Goal: Information Seeking & Learning: Check status

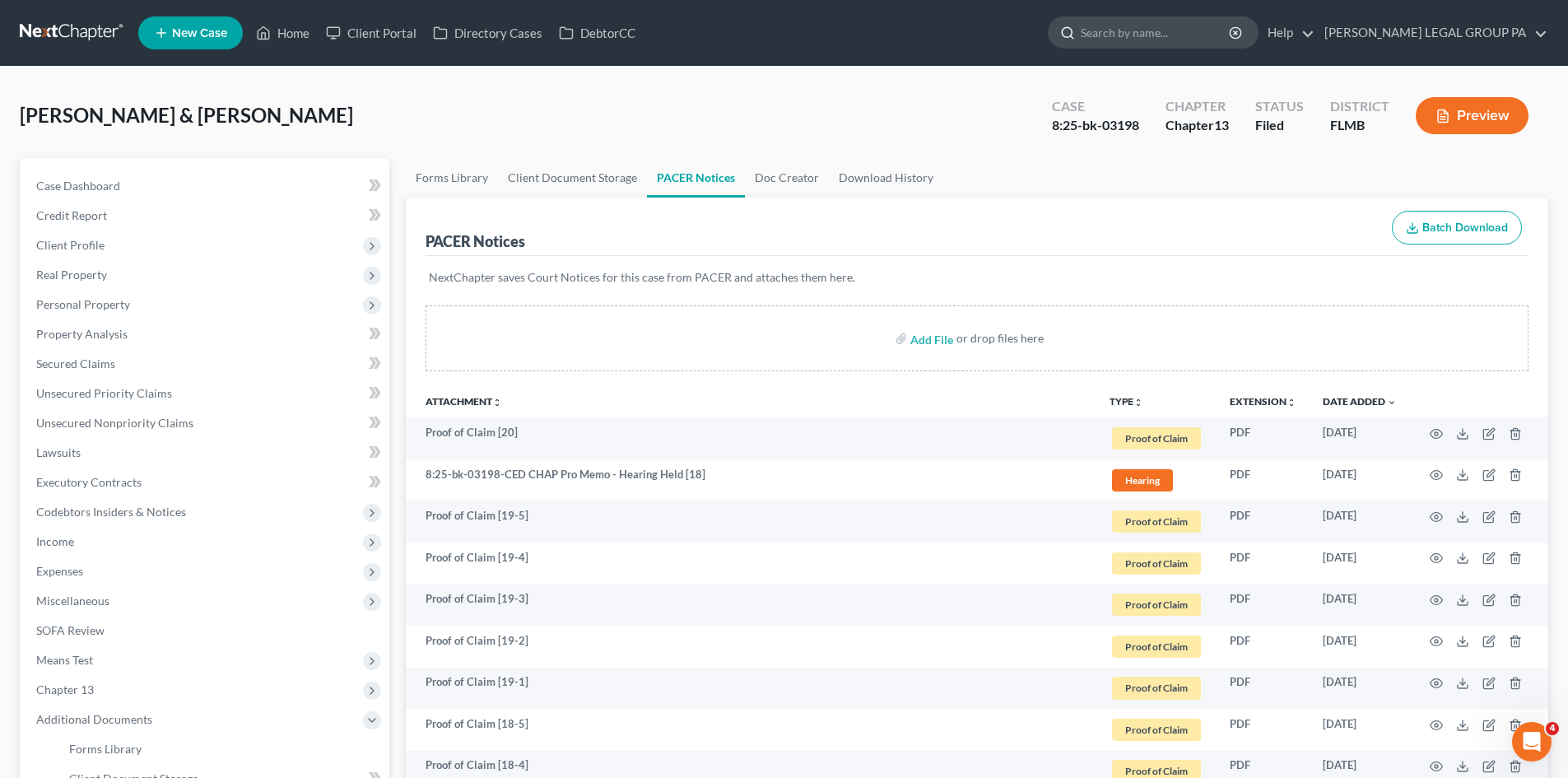
click at [1164, 34] on input "search" at bounding box center [1156, 32] width 151 height 31
type input "short"
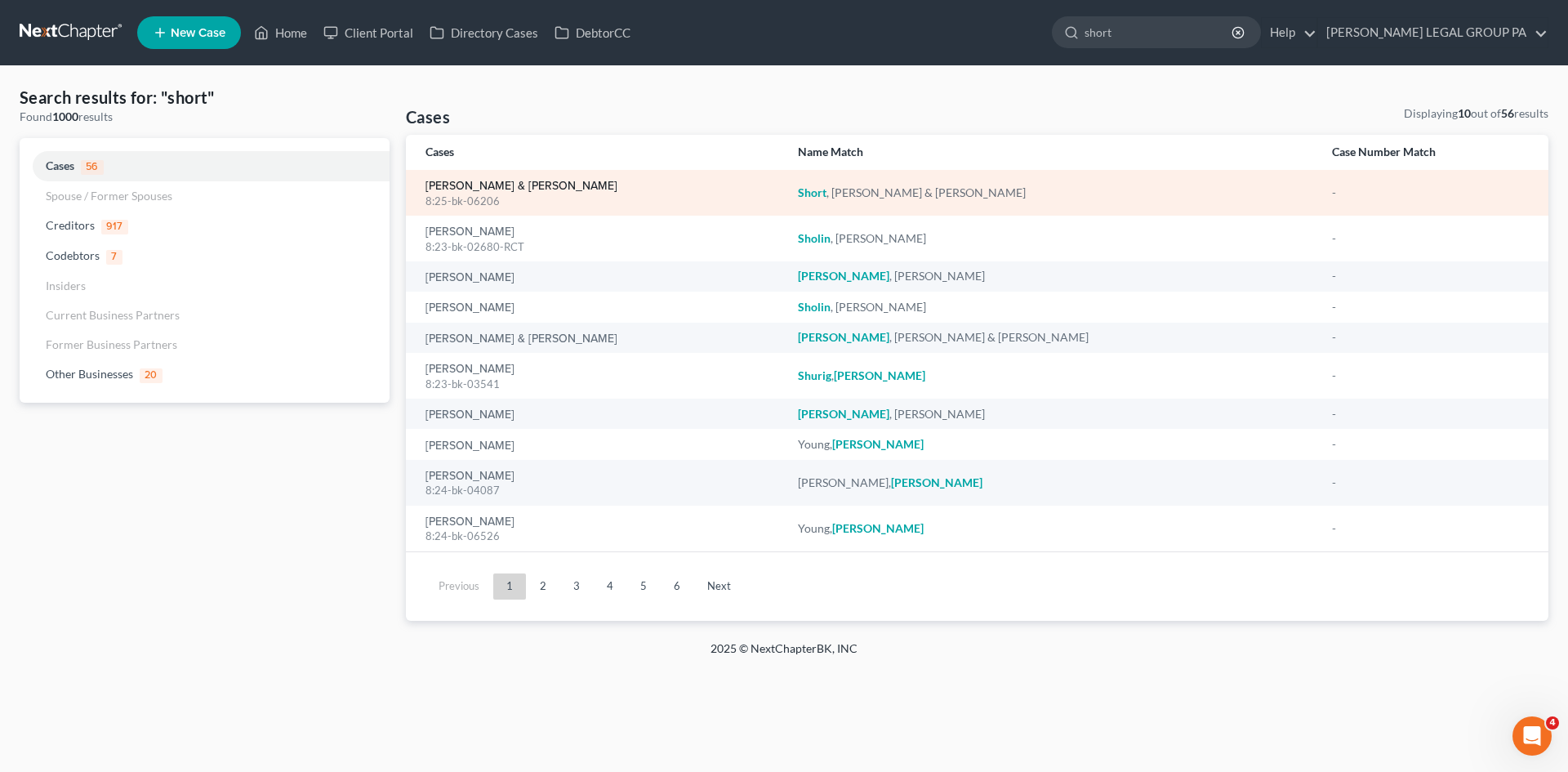
click at [491, 182] on link "[PERSON_NAME] & [PERSON_NAME]" at bounding box center [521, 187] width 192 height 12
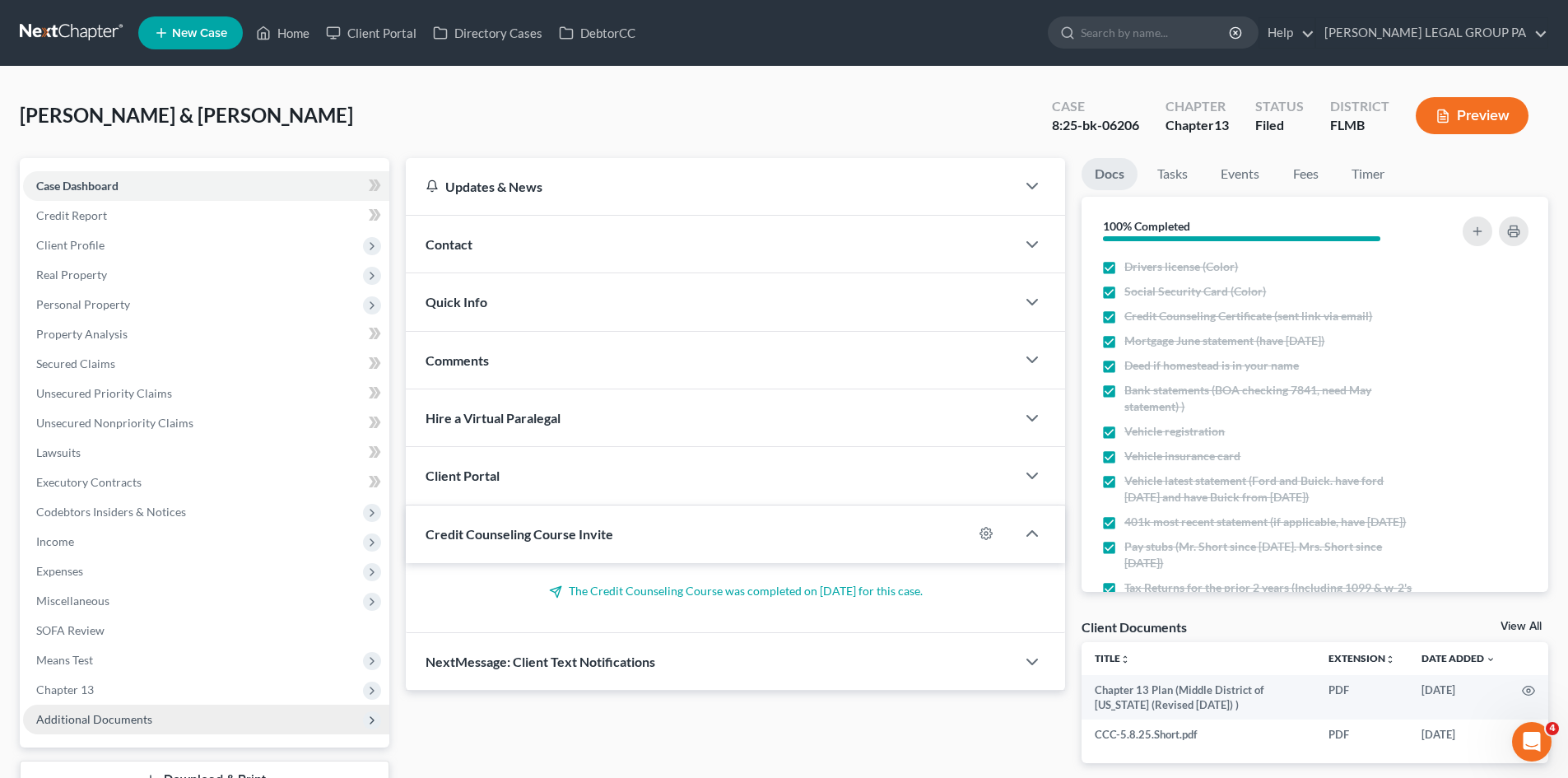
click at [140, 719] on span "Additional Documents" at bounding box center [94, 719] width 116 height 14
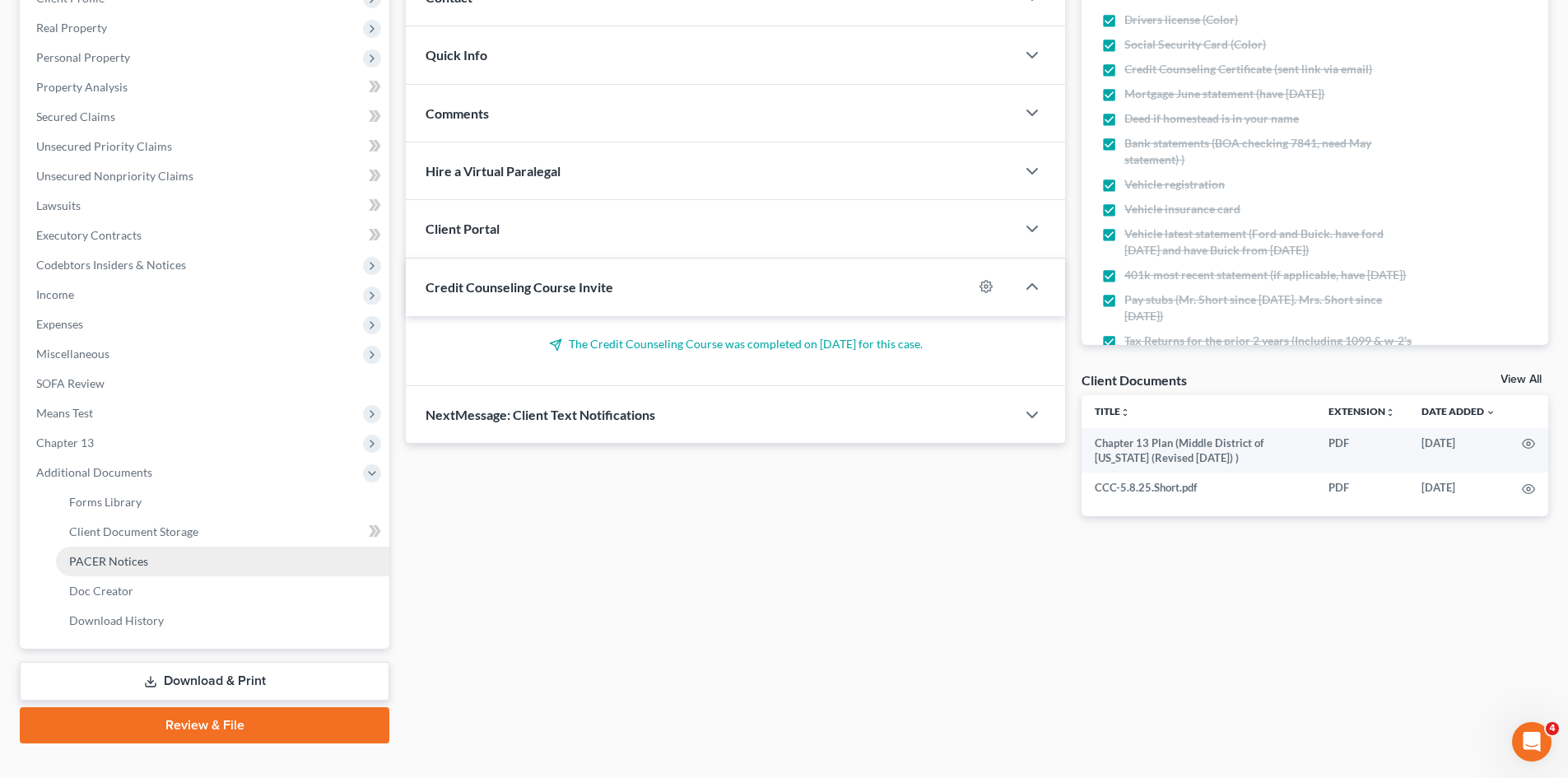
click at [114, 560] on span "PACER Notices" at bounding box center [108, 561] width 79 height 14
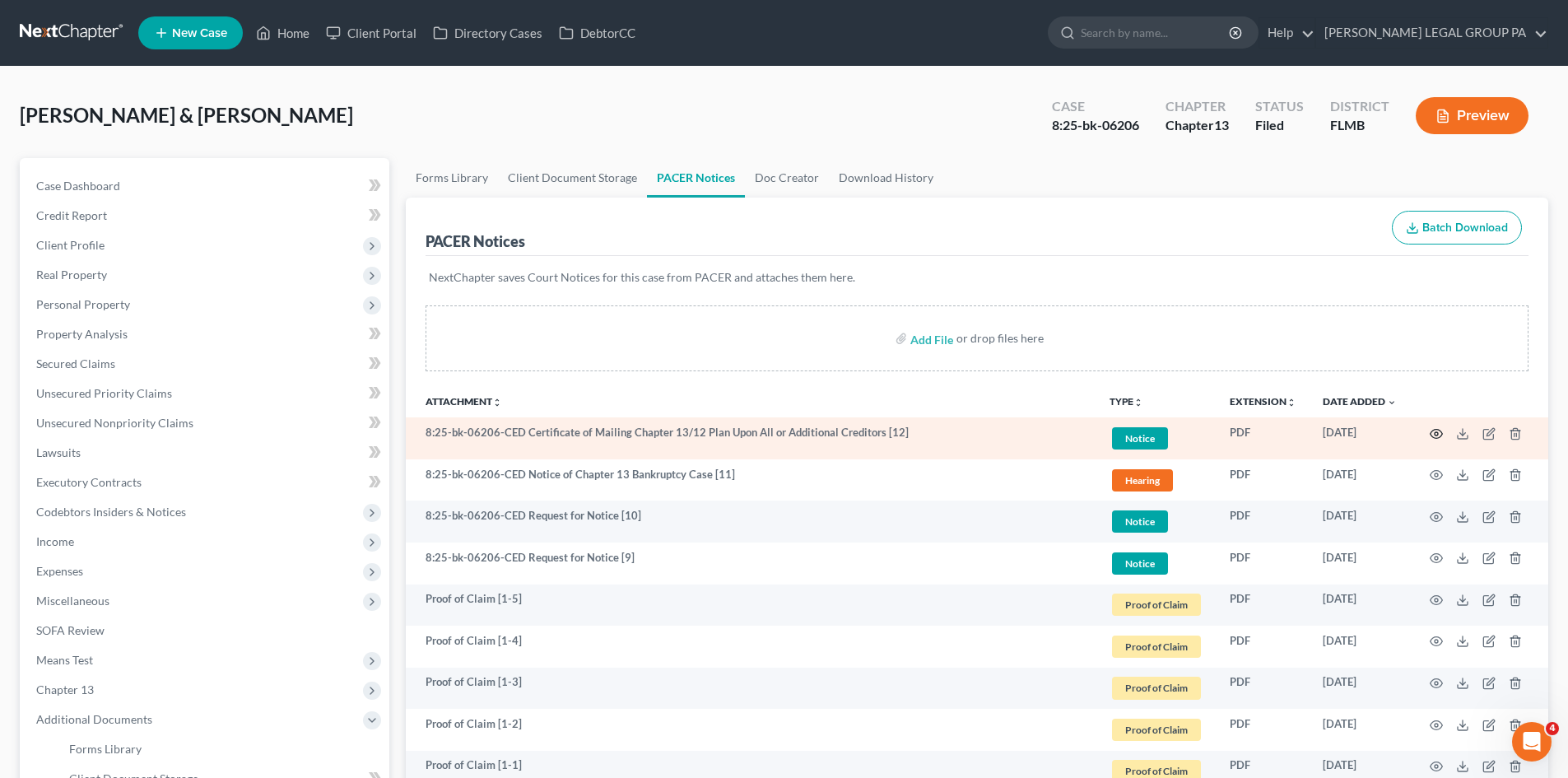
click at [1440, 432] on icon "button" at bounding box center [1437, 434] width 13 height 13
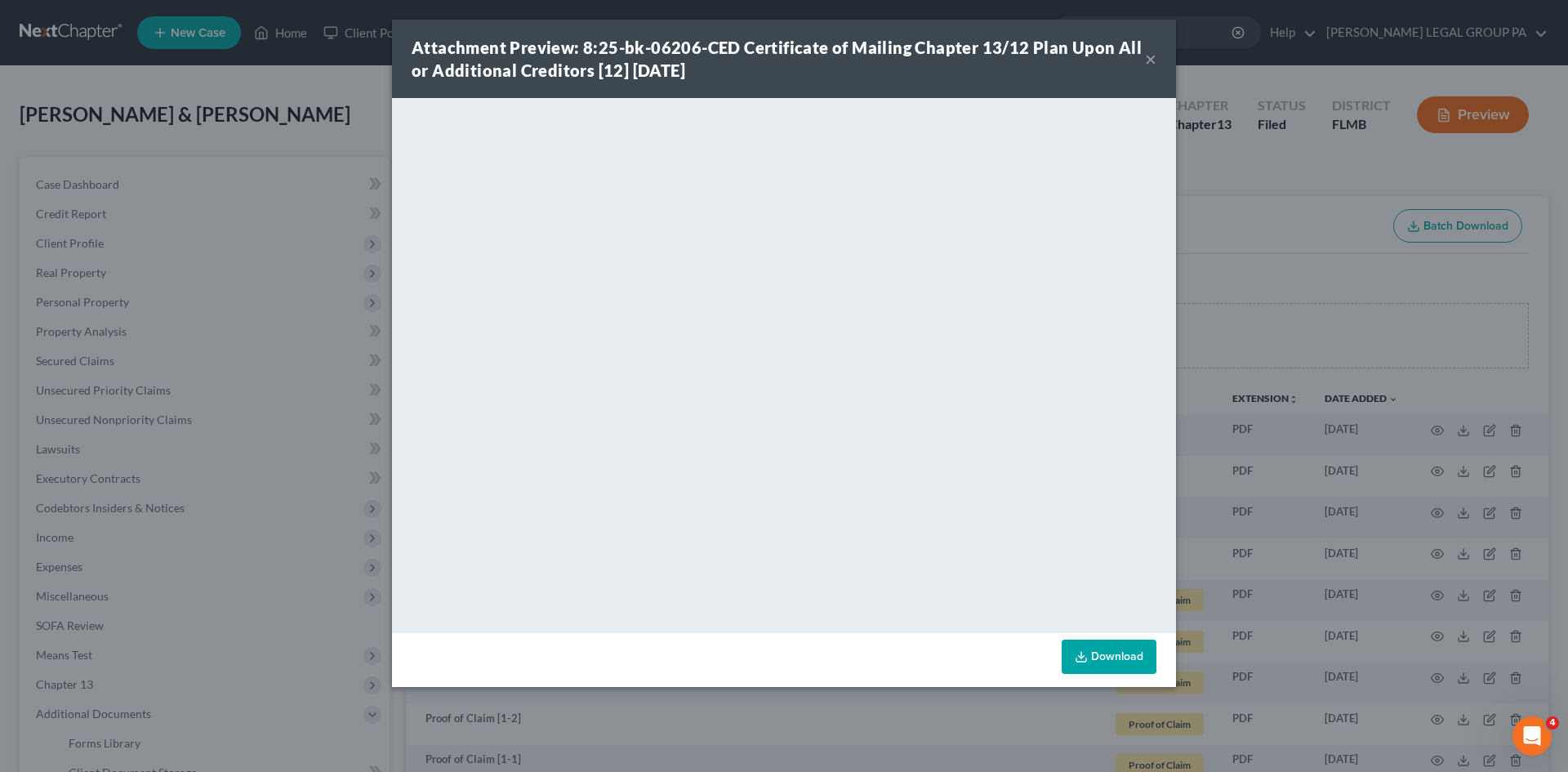
click at [1150, 64] on button "×" at bounding box center [1151, 59] width 12 height 20
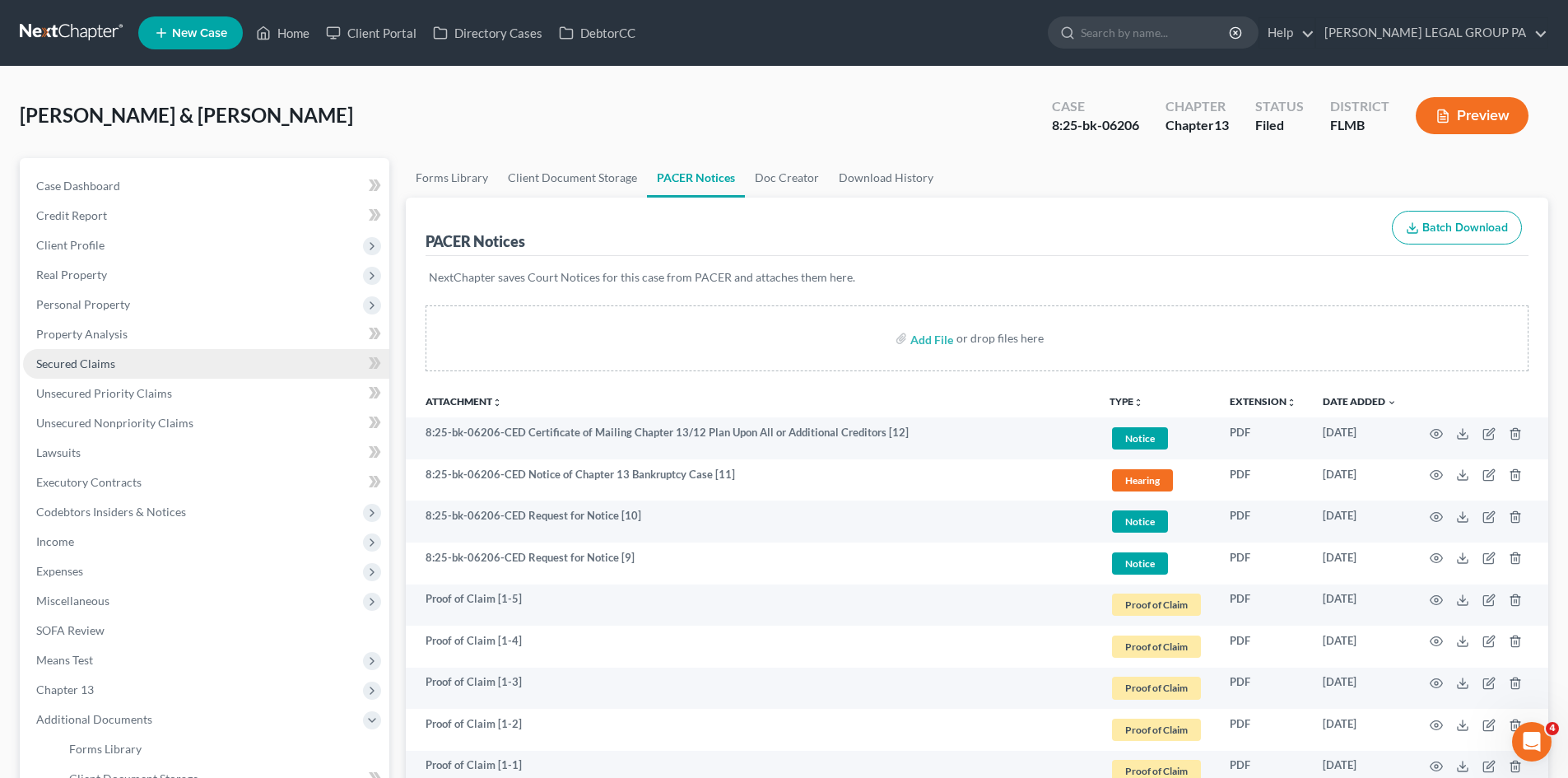
click at [122, 364] on link "Secured Claims" at bounding box center [206, 364] width 366 height 30
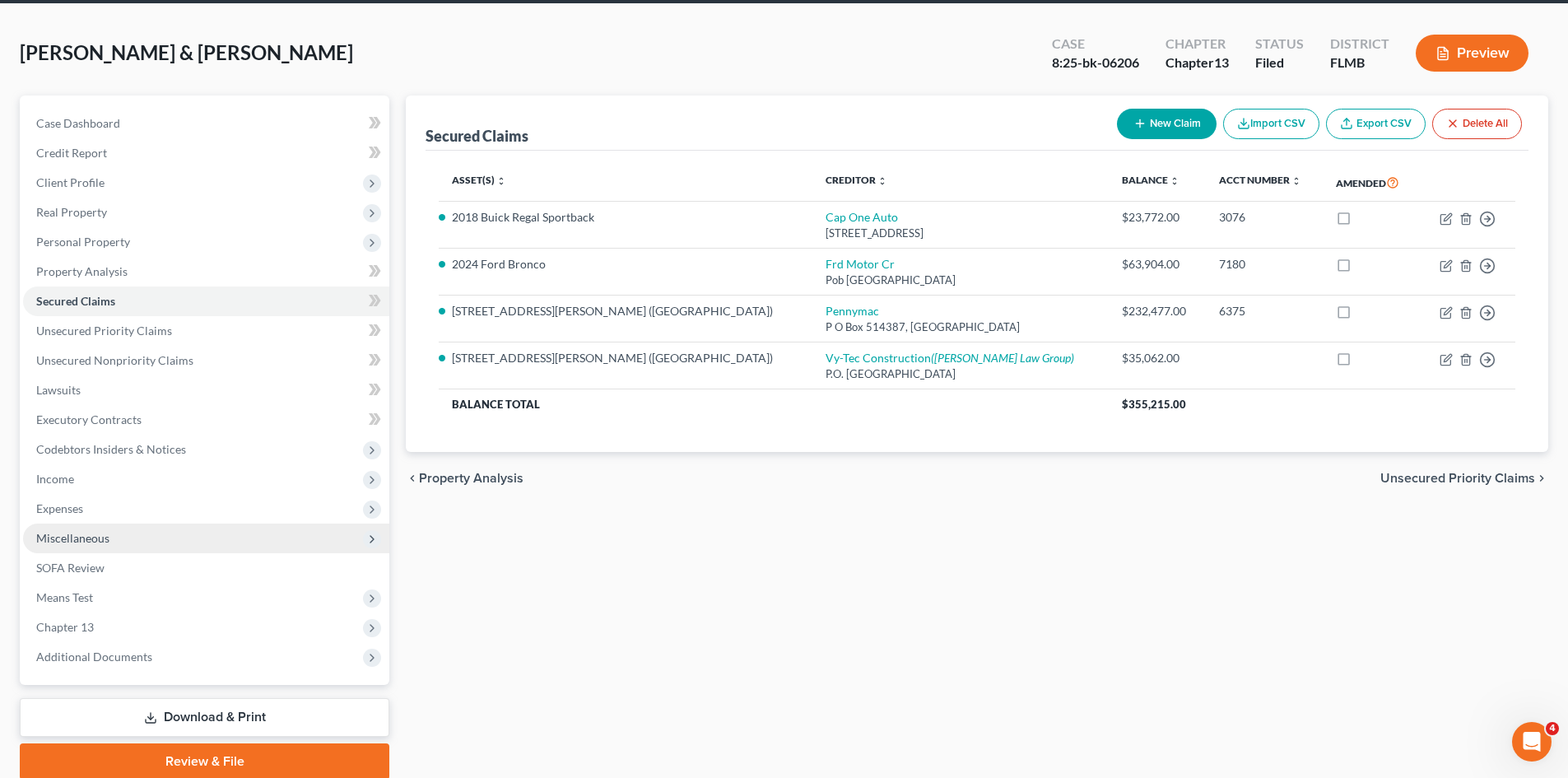
scroll to position [126, 0]
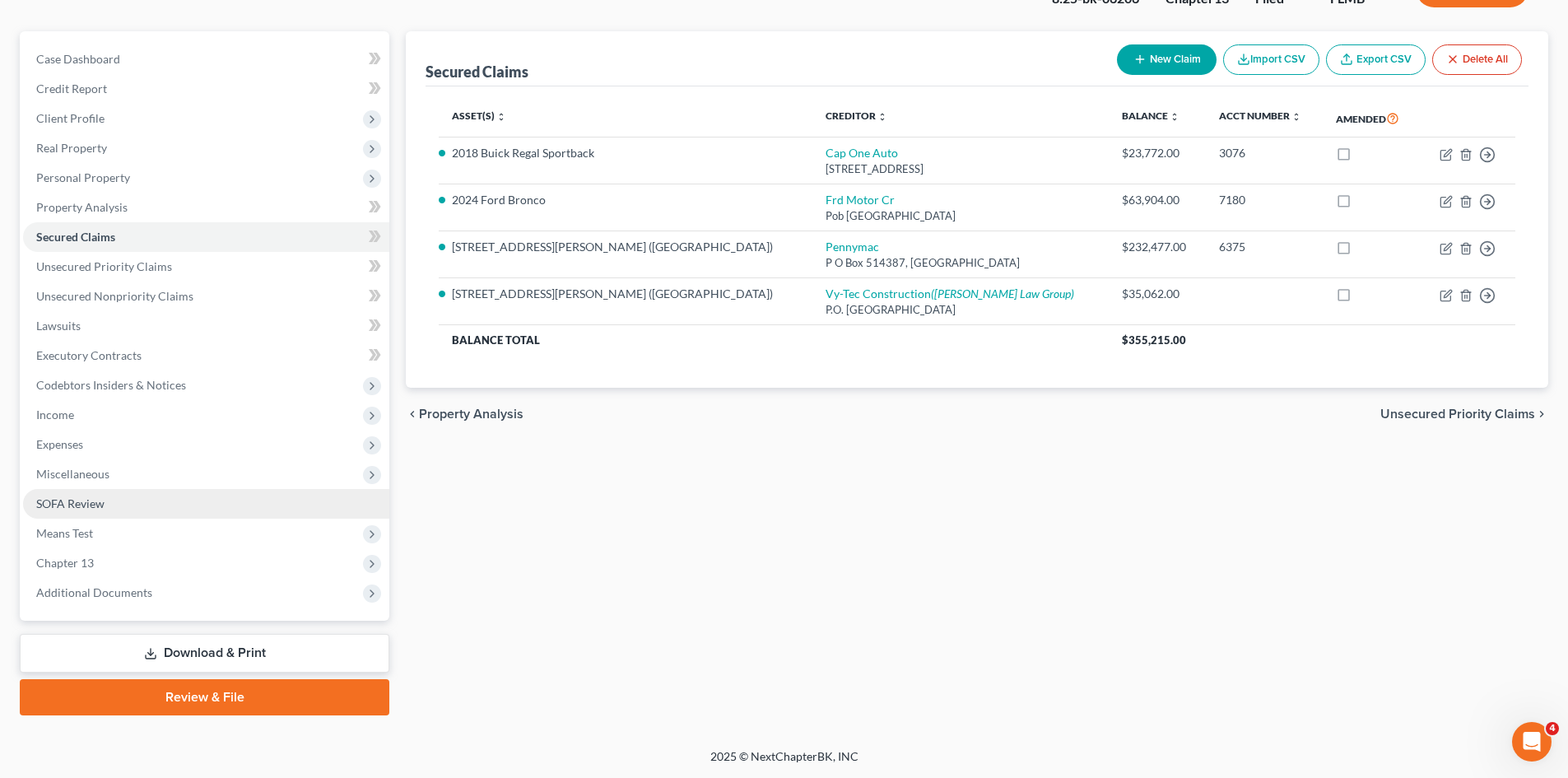
click at [102, 507] on span "SOFA Review" at bounding box center [71, 503] width 68 height 14
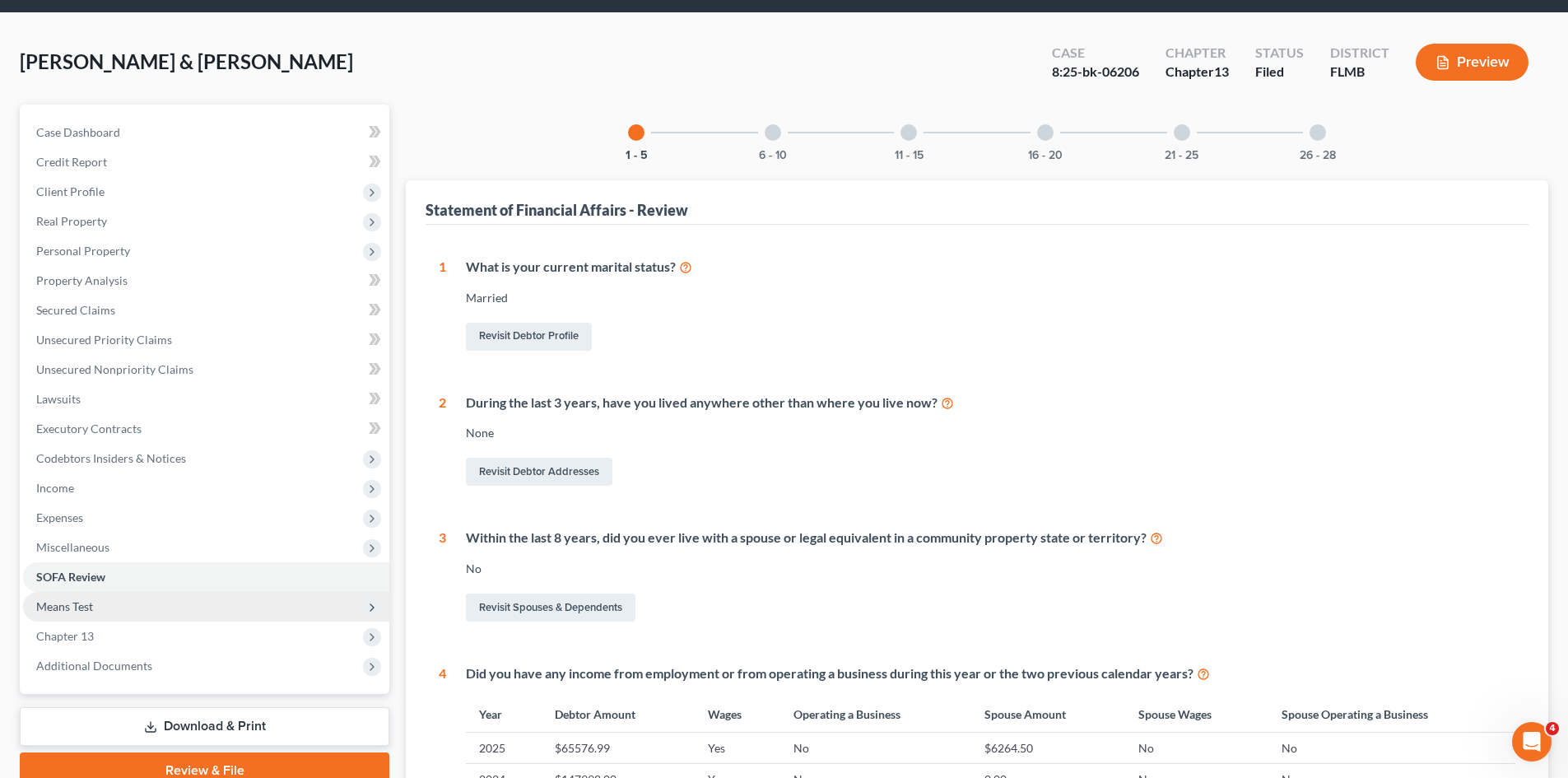
scroll to position [82, 0]
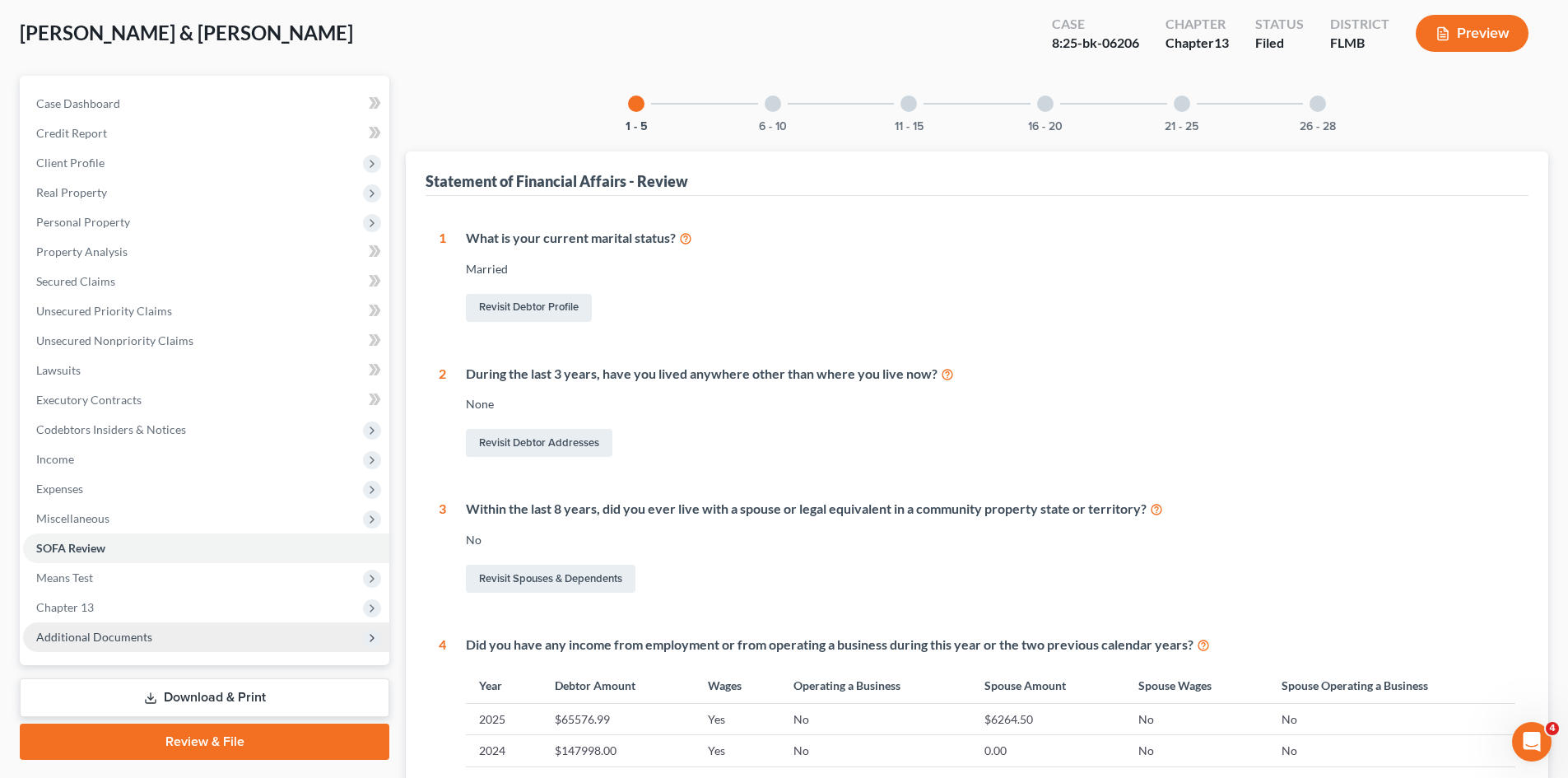
click at [135, 634] on span "Additional Documents" at bounding box center [94, 637] width 116 height 14
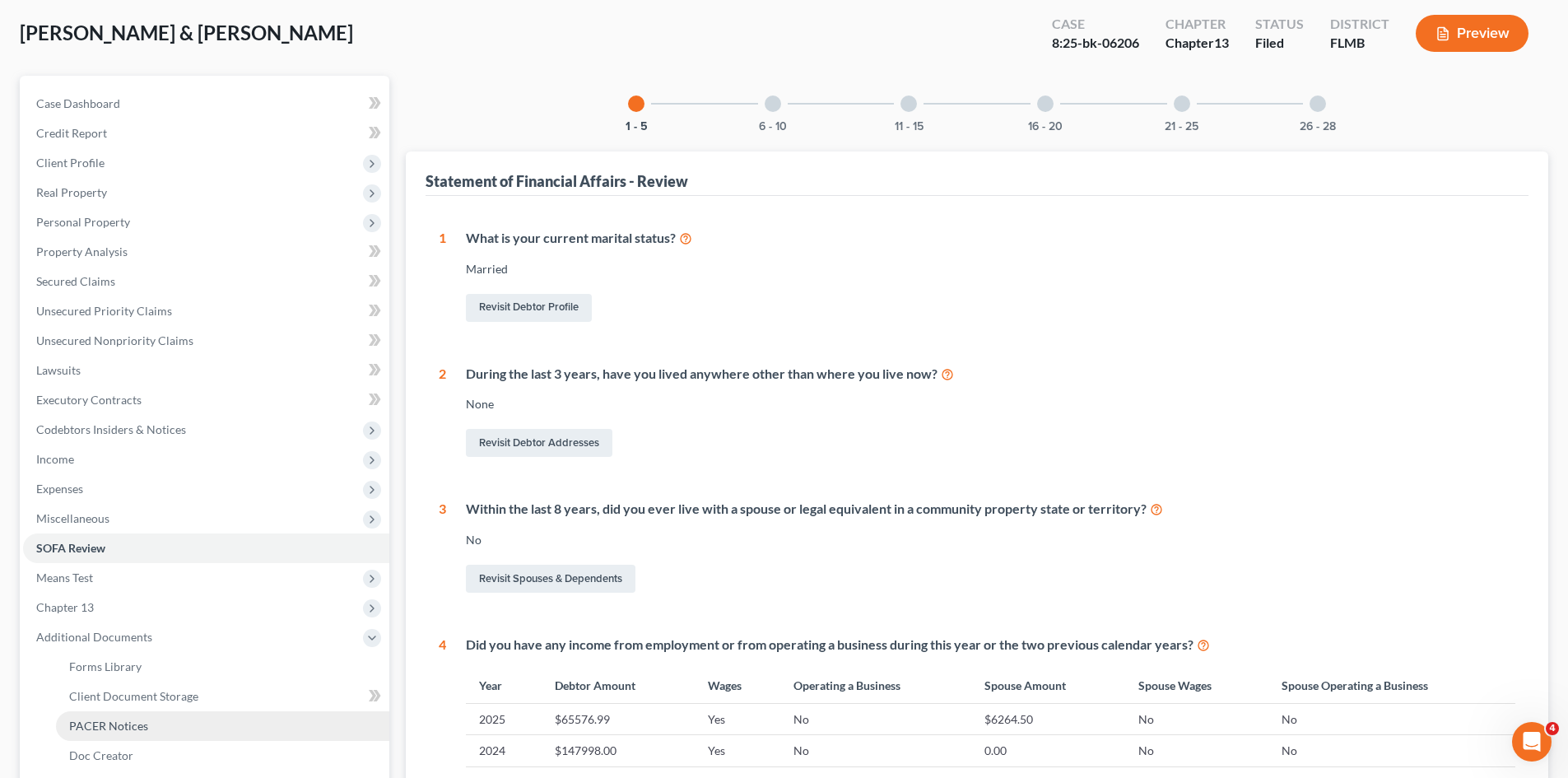
click at [136, 719] on span "PACER Notices" at bounding box center [108, 726] width 79 height 14
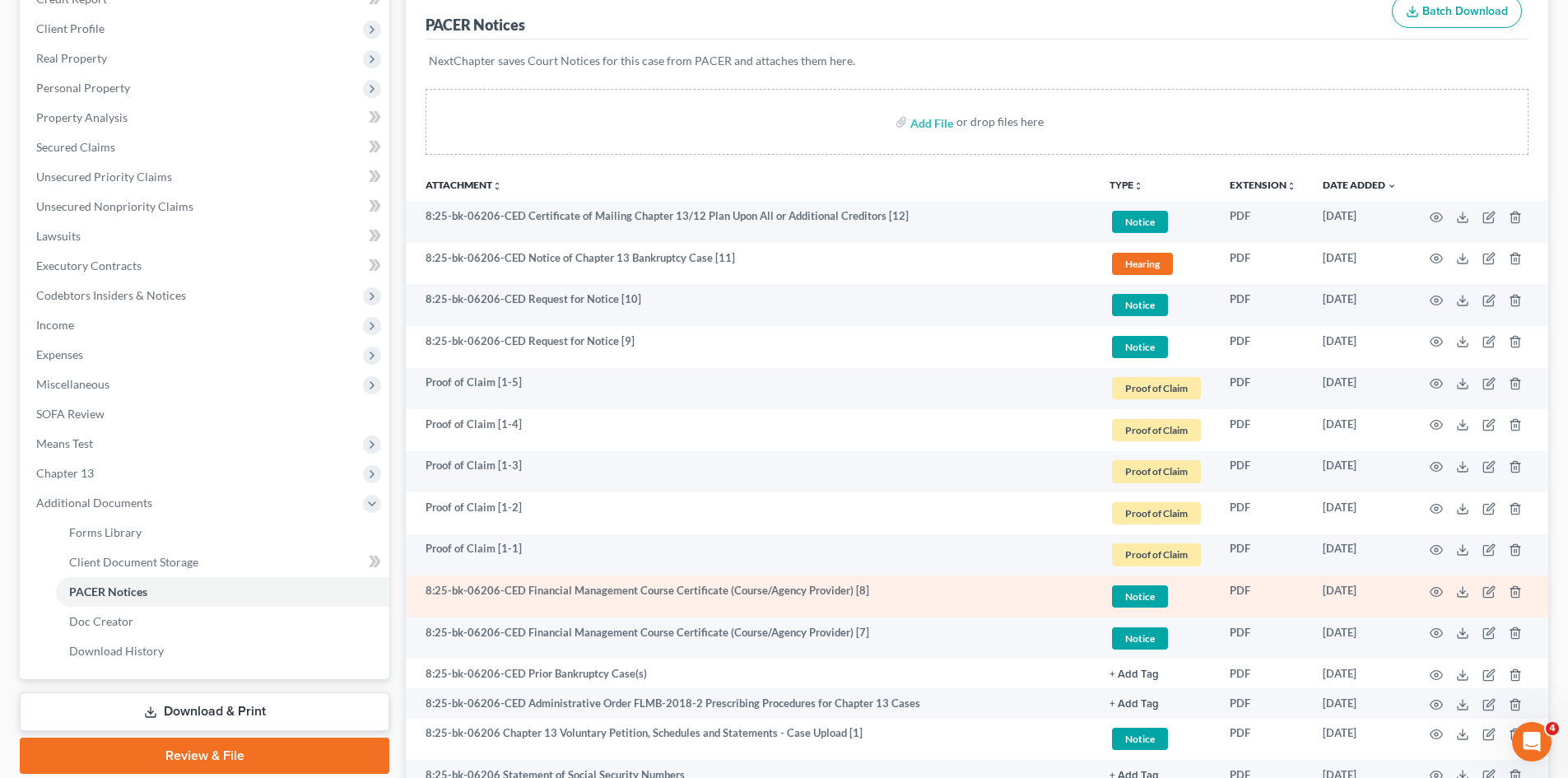
scroll to position [439, 0]
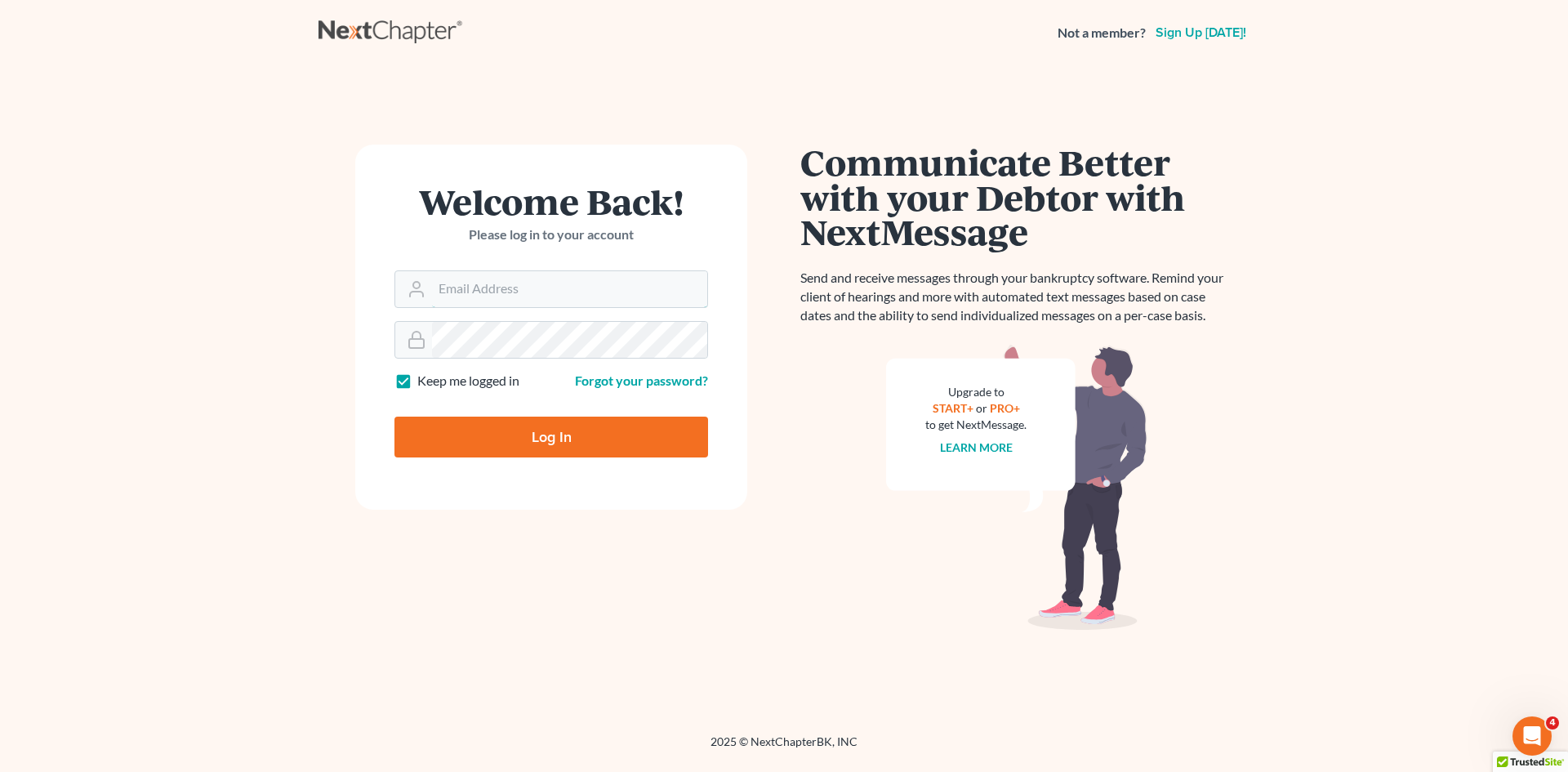
type input "[EMAIL_ADDRESS][DOMAIN_NAME]"
click at [526, 410] on div "Log In" at bounding box center [552, 430] width 314 height 54
click at [539, 428] on input "Log In" at bounding box center [552, 437] width 314 height 40
type input "Thinking..."
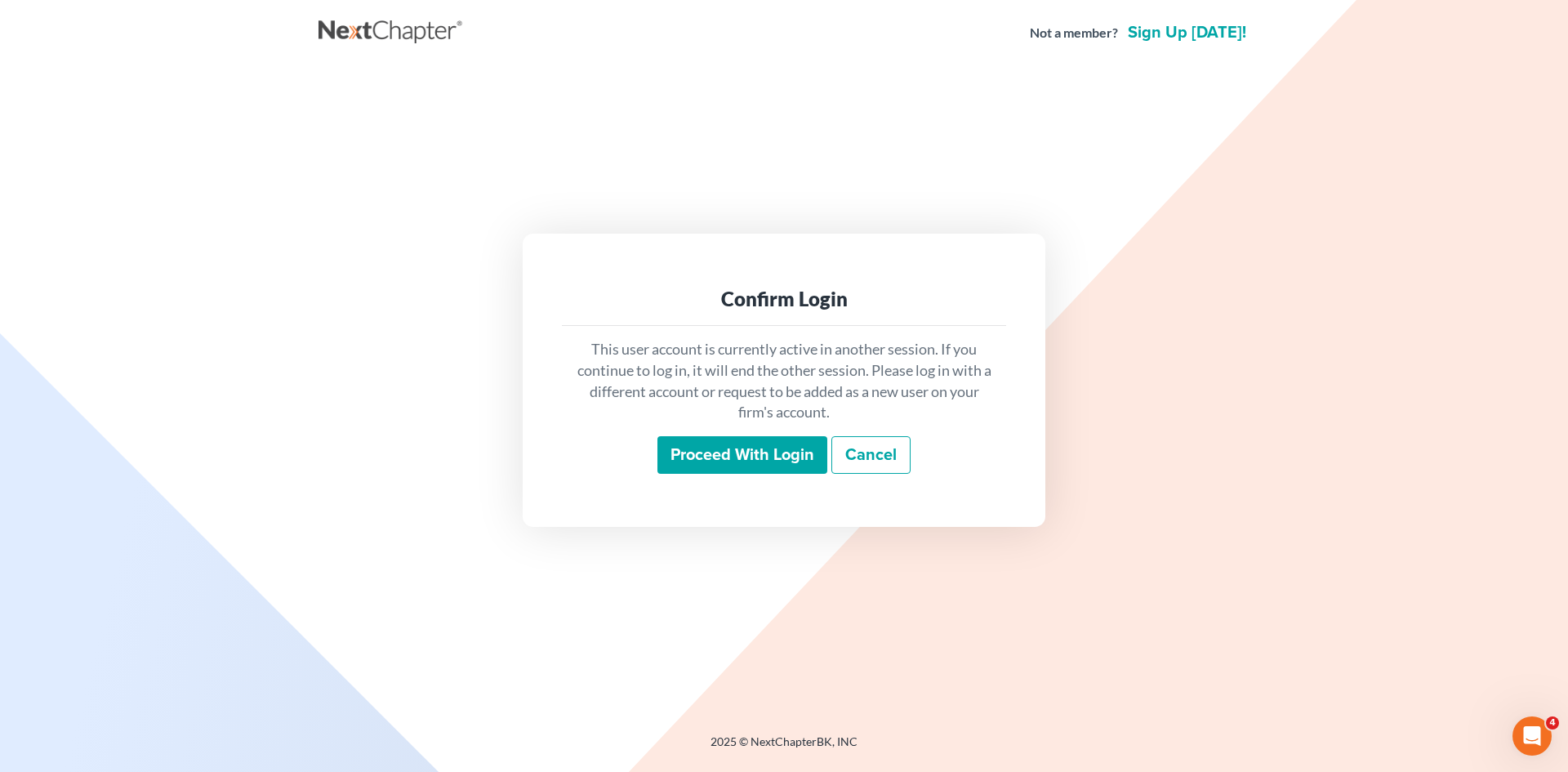
click at [732, 460] on input "Proceed with login" at bounding box center [742, 455] width 170 height 38
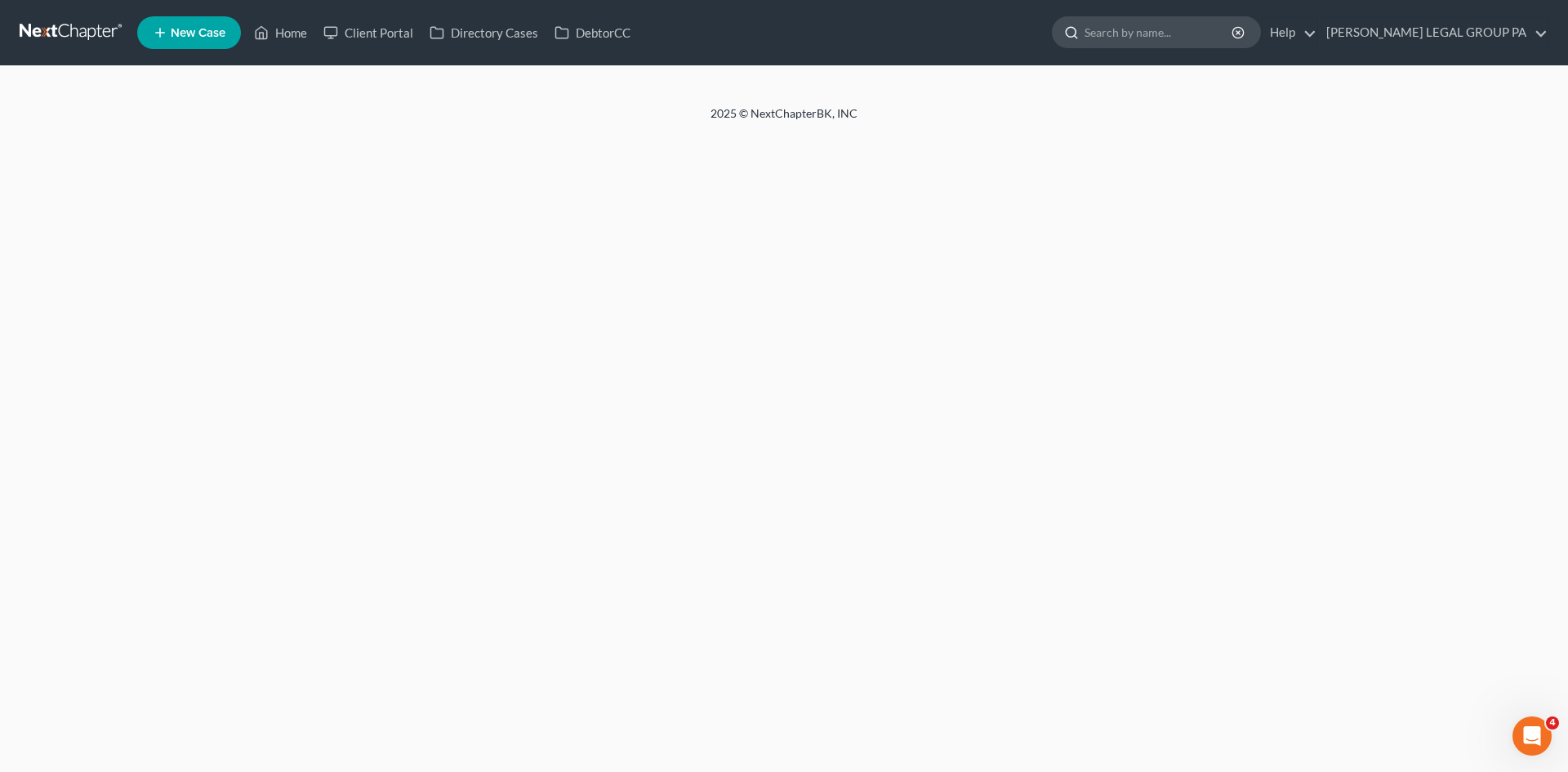
click at [1185, 33] on input "search" at bounding box center [1159, 32] width 149 height 31
type input "m"
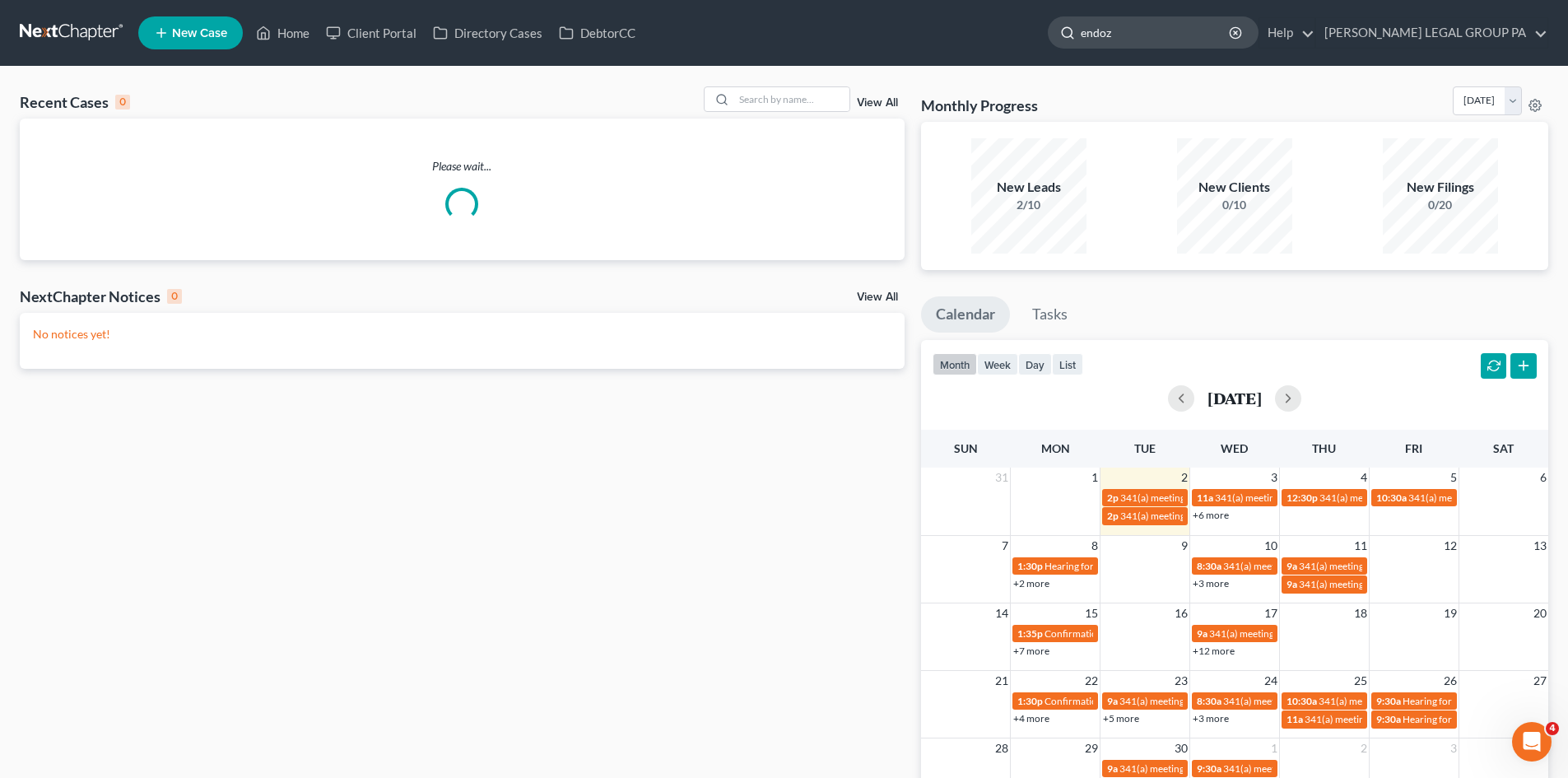
type input "endoza"
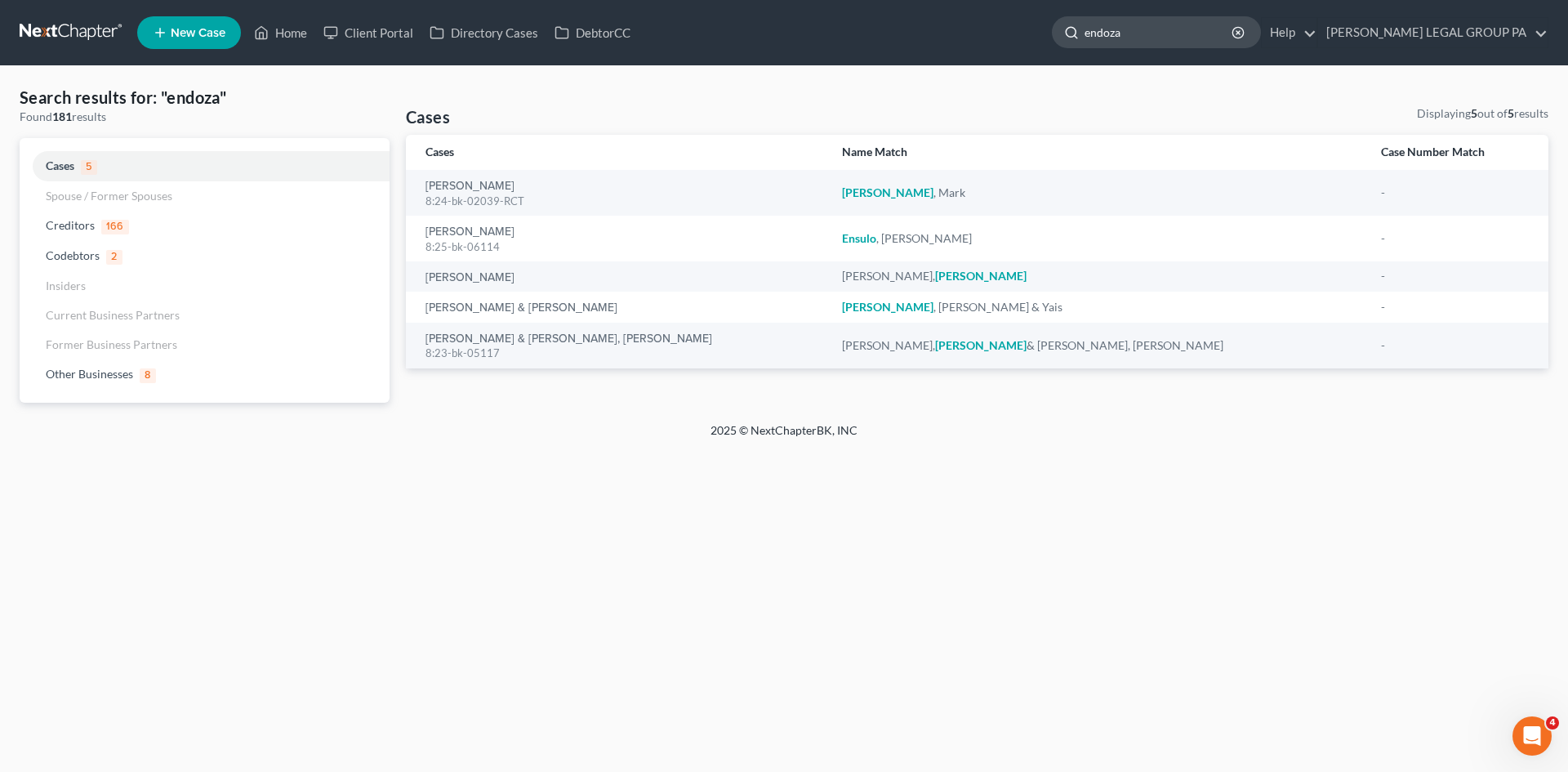
drag, startPoint x: 1172, startPoint y: 35, endPoint x: 1107, endPoint y: 36, distance: 65.0
click at [1107, 36] on div "endoza" at bounding box center [1156, 32] width 209 height 32
type input "mendoza"
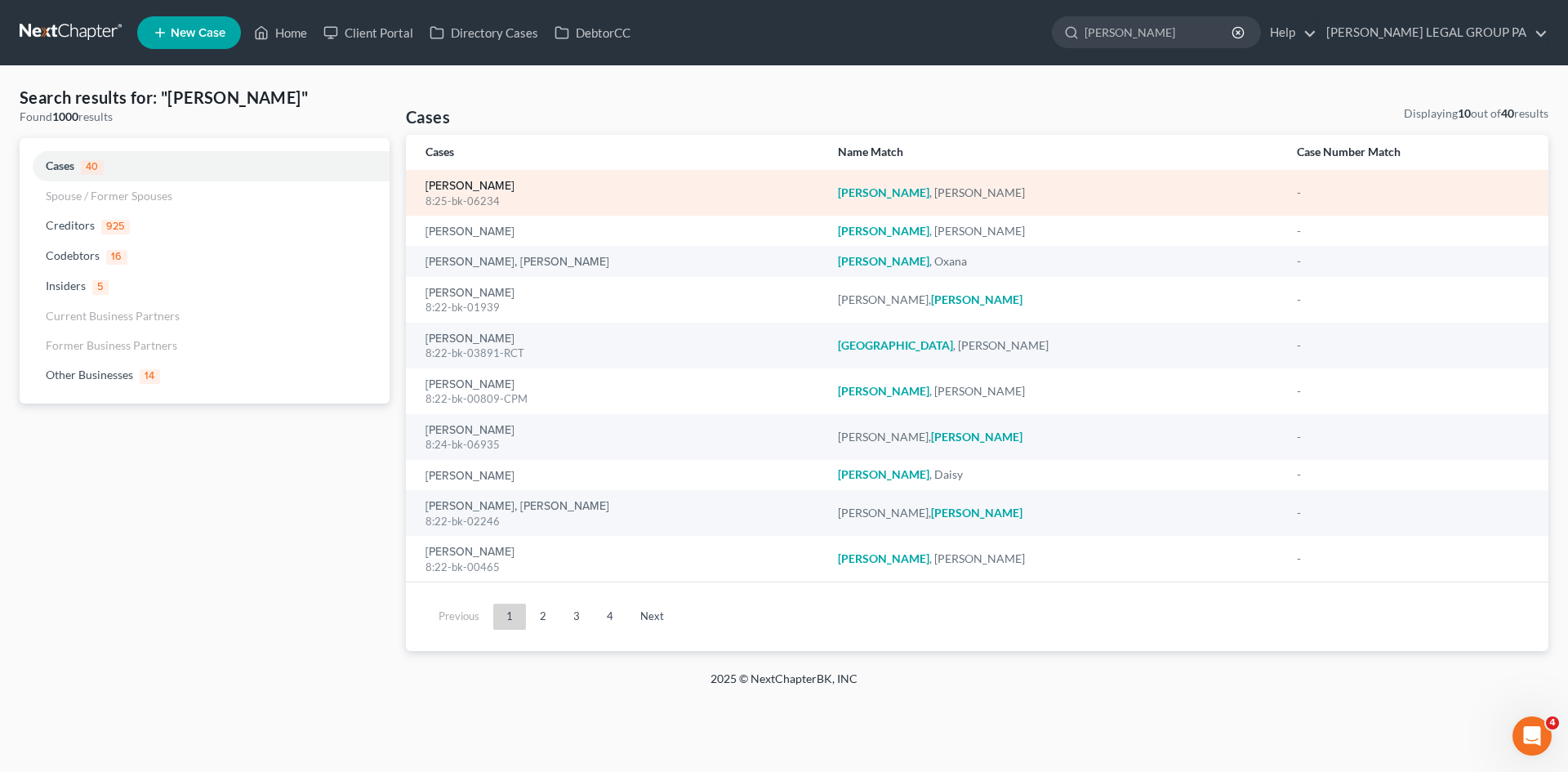
click at [457, 186] on link "Mendoza, Liza" at bounding box center [470, 187] width 89 height 12
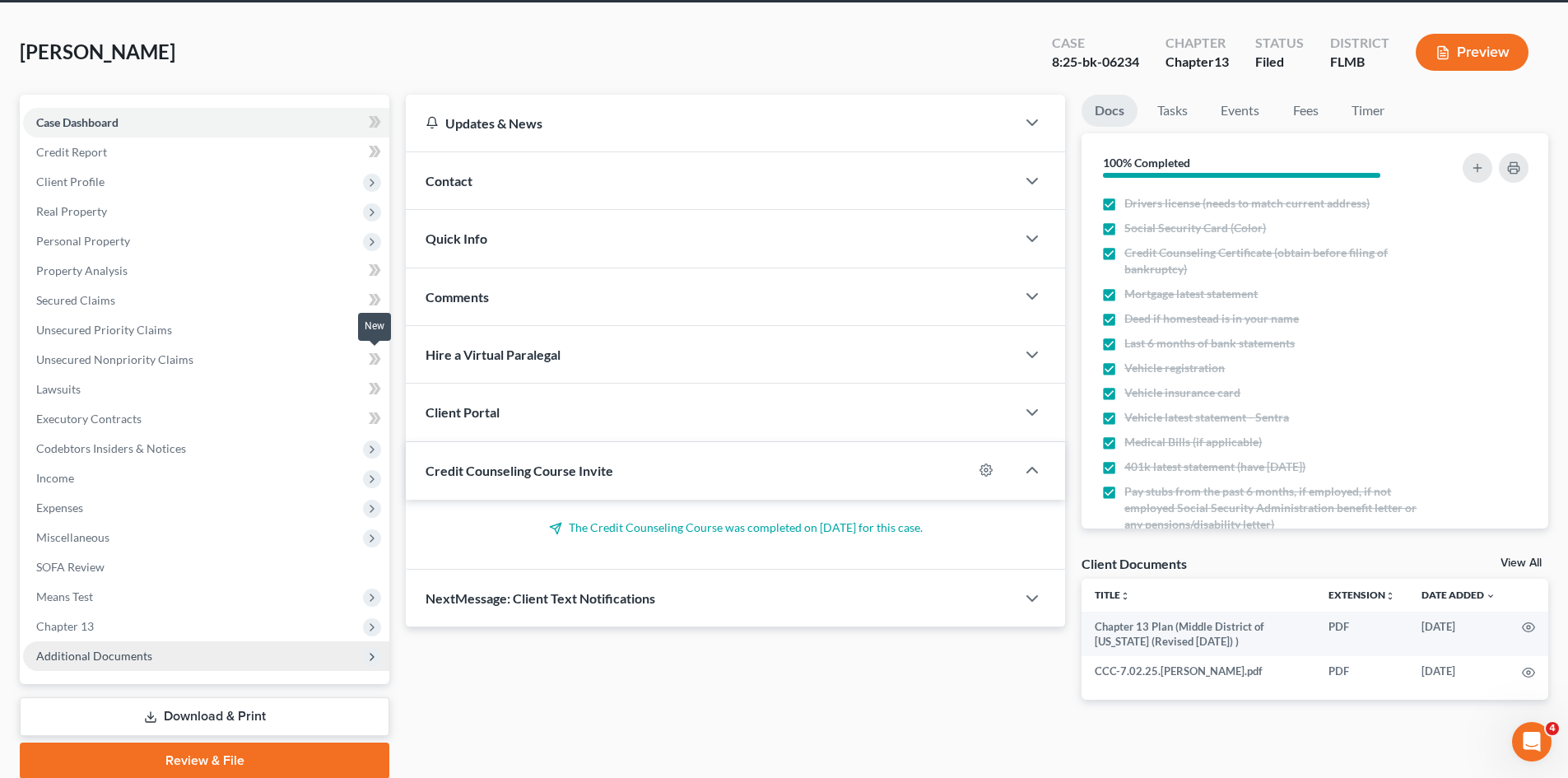
scroll to position [126, 0]
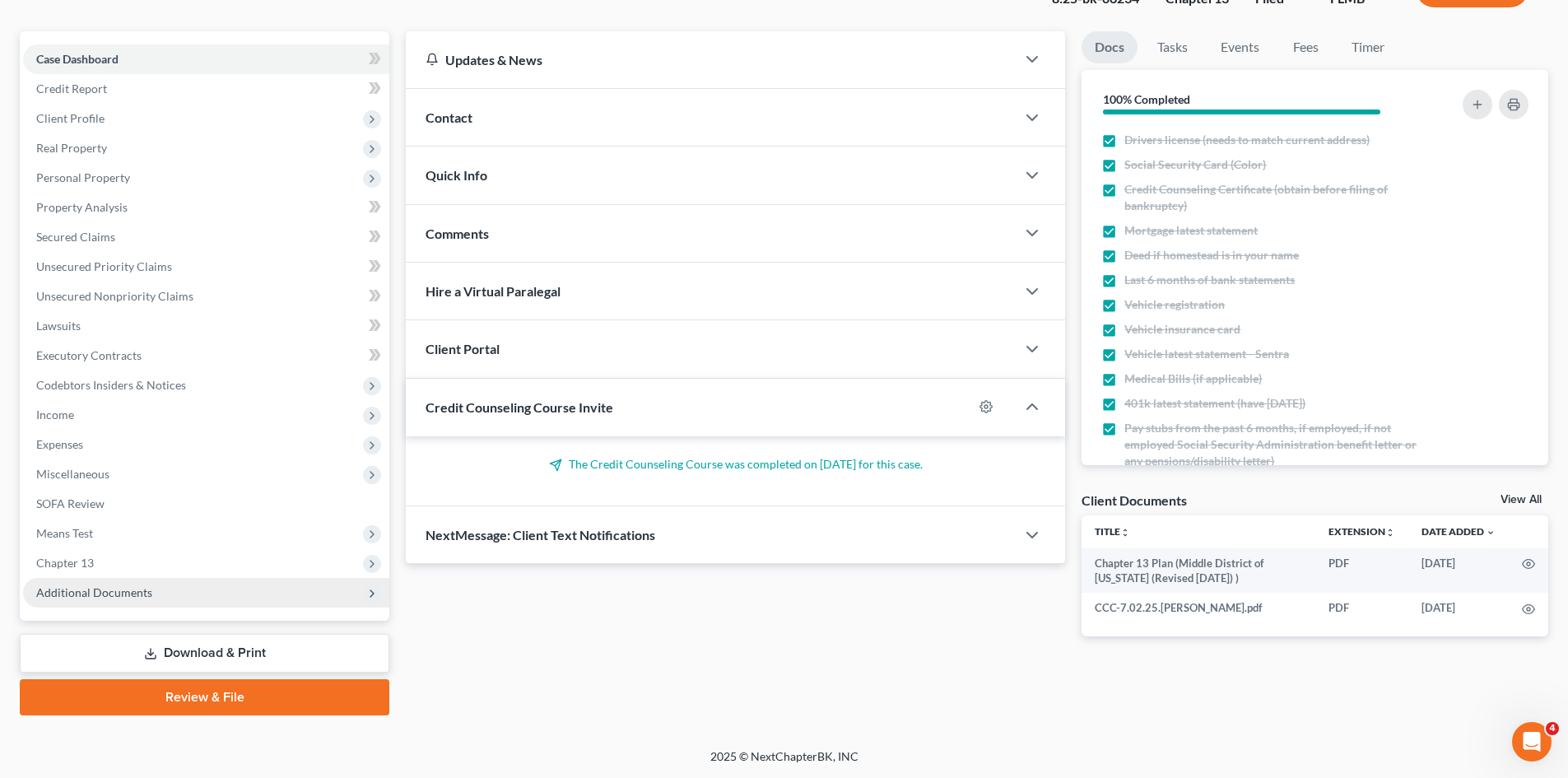
click at [170, 596] on span "Additional Documents" at bounding box center [206, 592] width 366 height 30
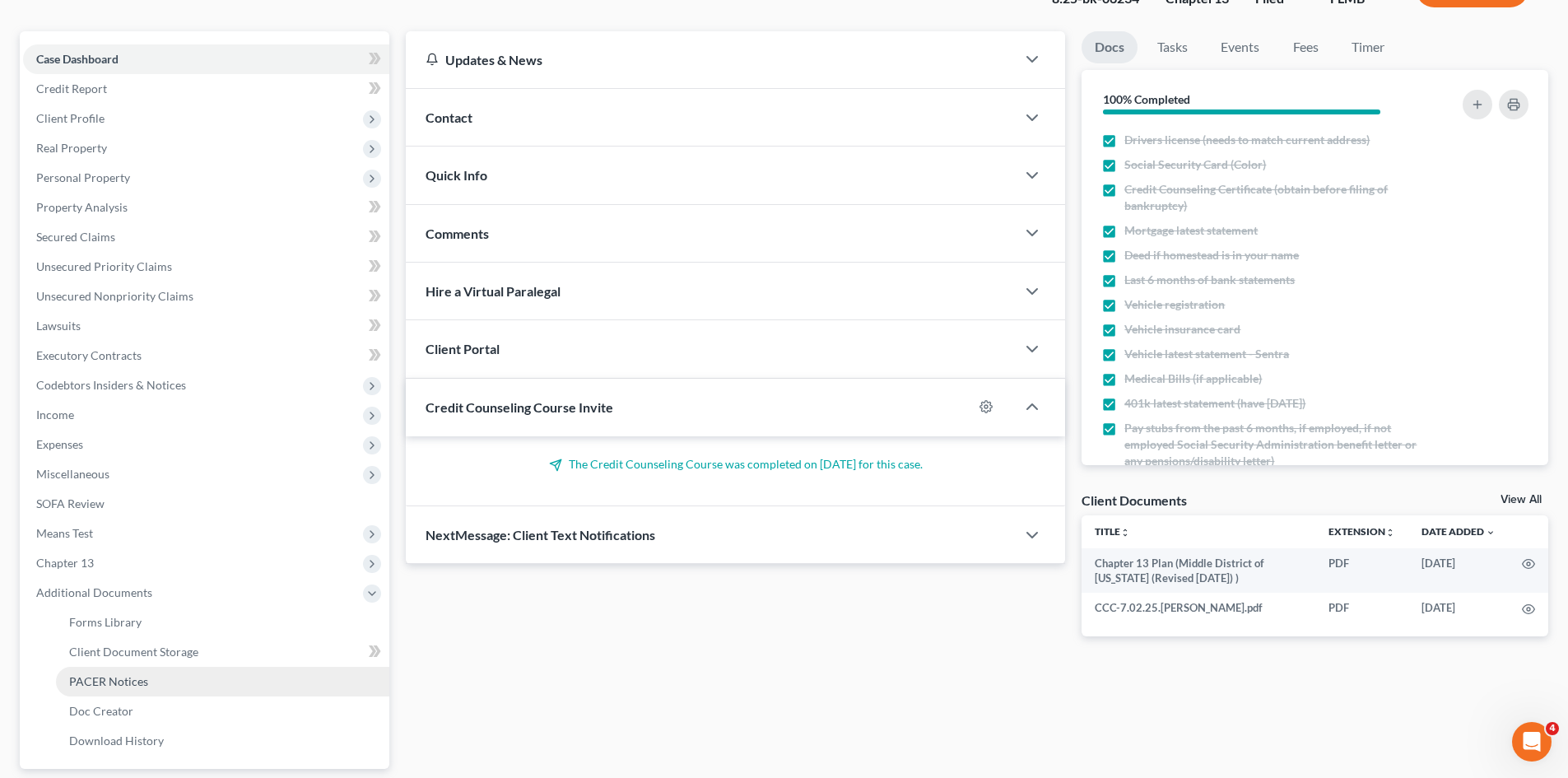
click at [162, 683] on link "PACER Notices" at bounding box center [222, 681] width 334 height 30
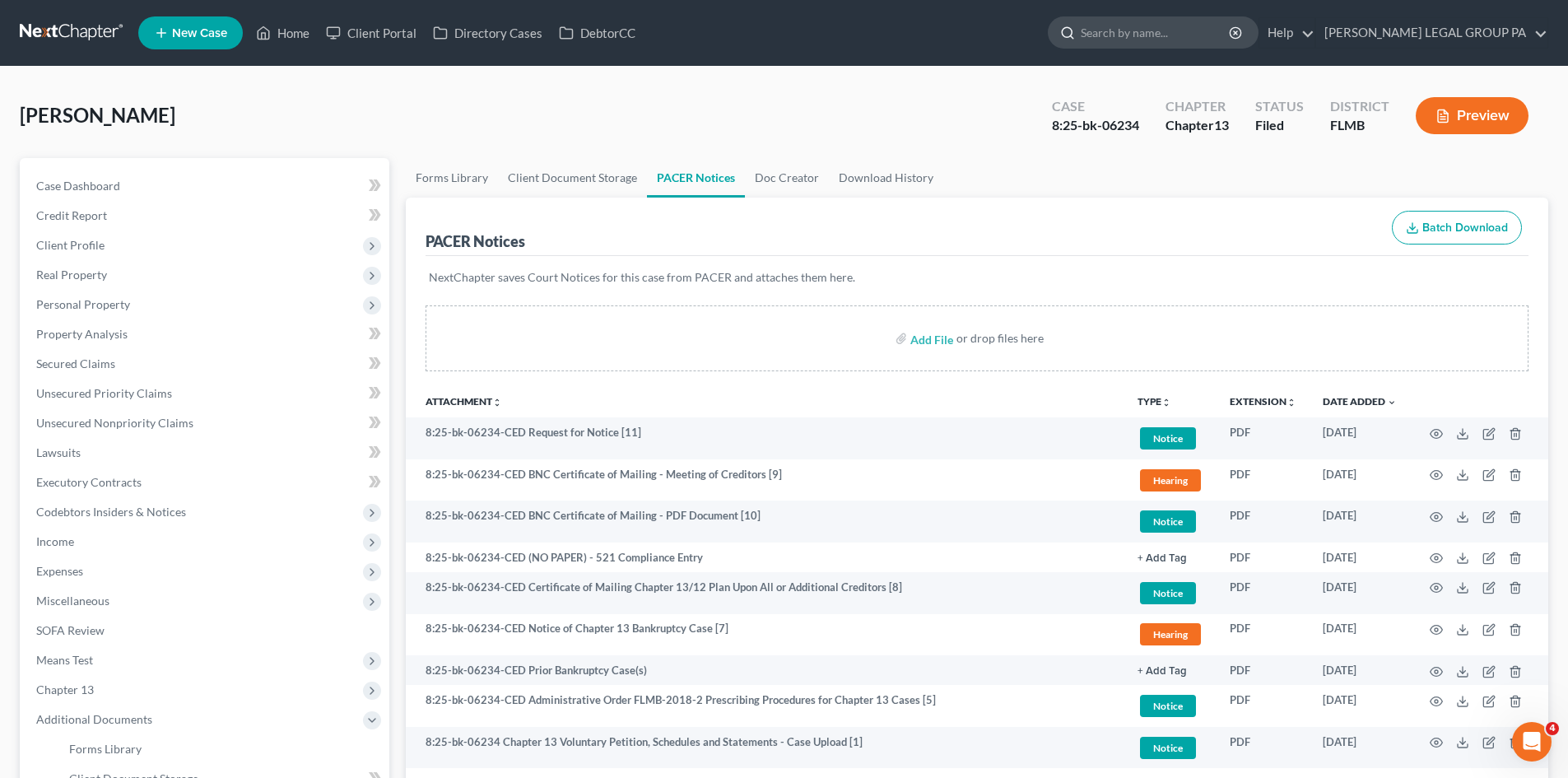
click at [1167, 26] on input "search" at bounding box center [1156, 32] width 151 height 31
type input "short"
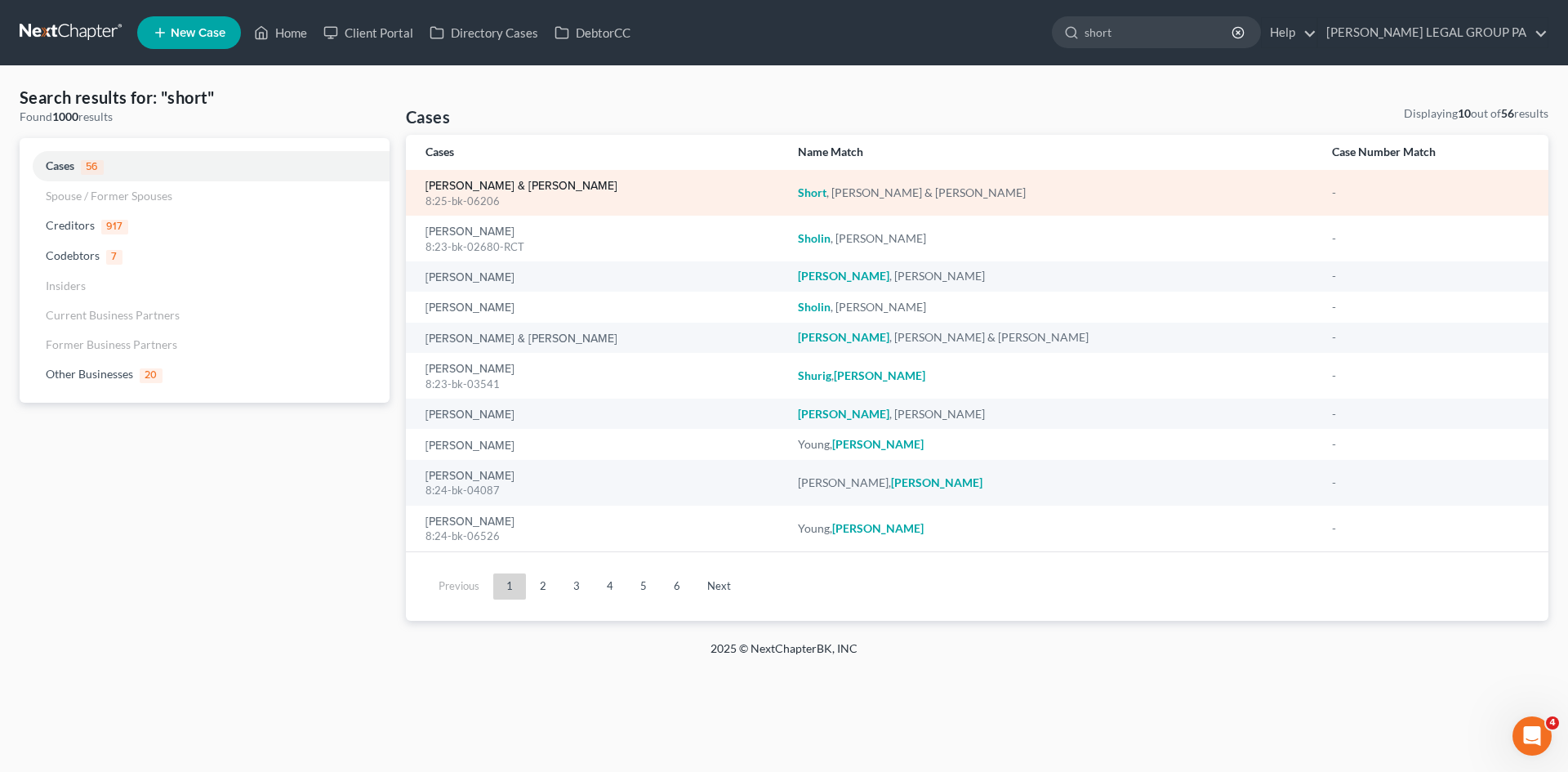
click at [459, 187] on link "[PERSON_NAME] & [PERSON_NAME]" at bounding box center [521, 187] width 192 height 12
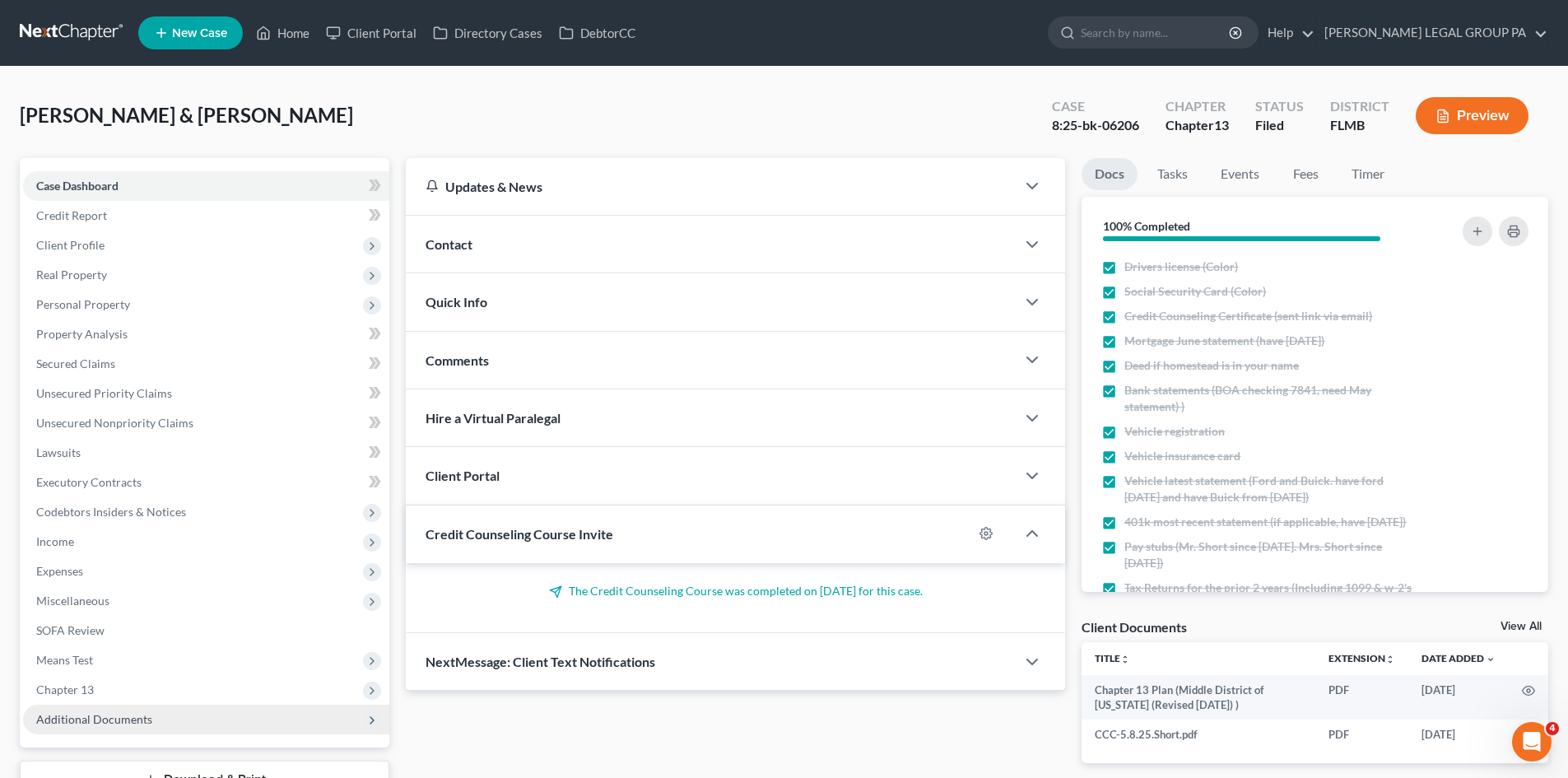
click at [122, 716] on span "Additional Documents" at bounding box center [94, 719] width 116 height 14
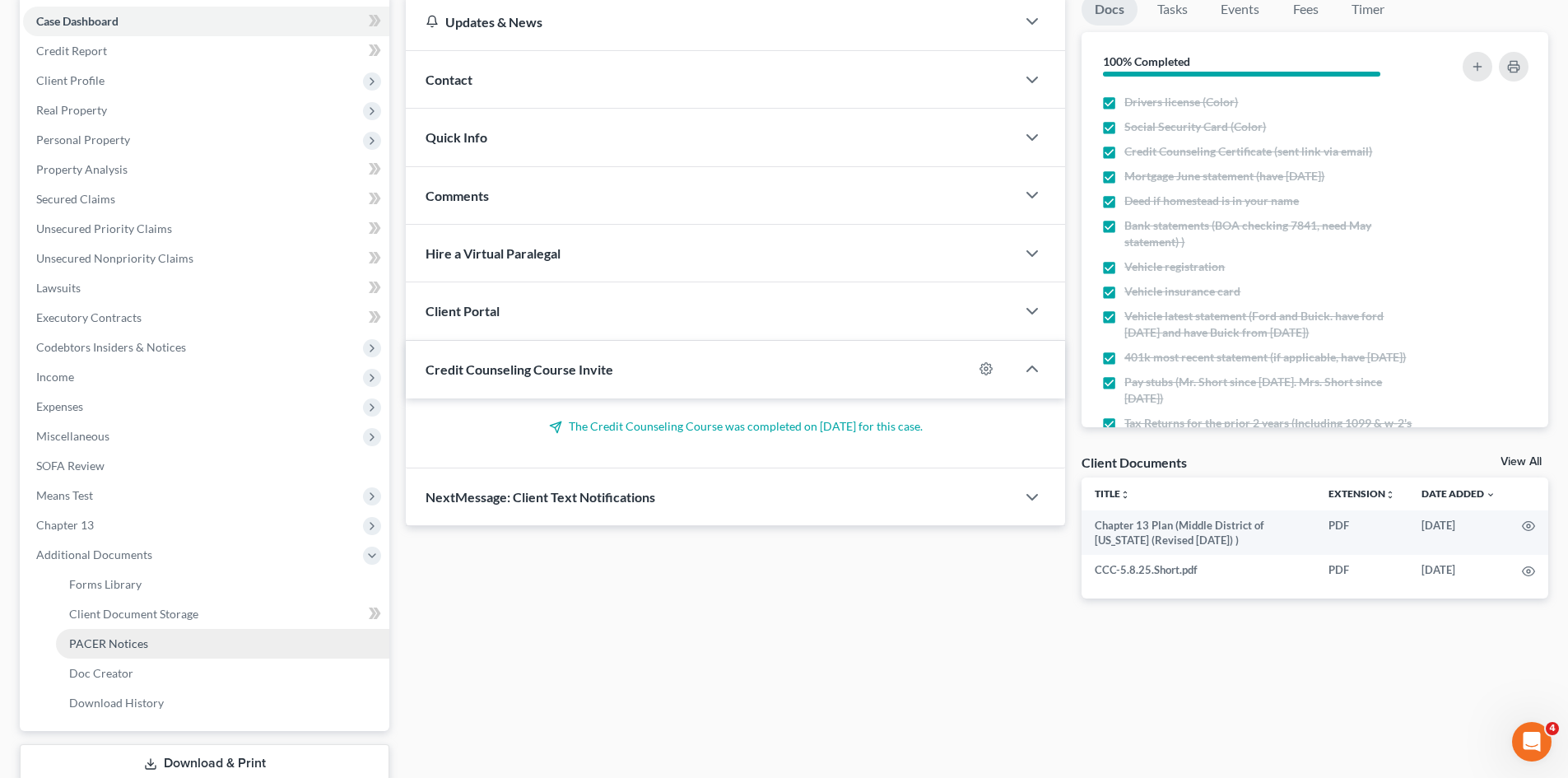
click at [127, 650] on link "PACER Notices" at bounding box center [222, 644] width 334 height 30
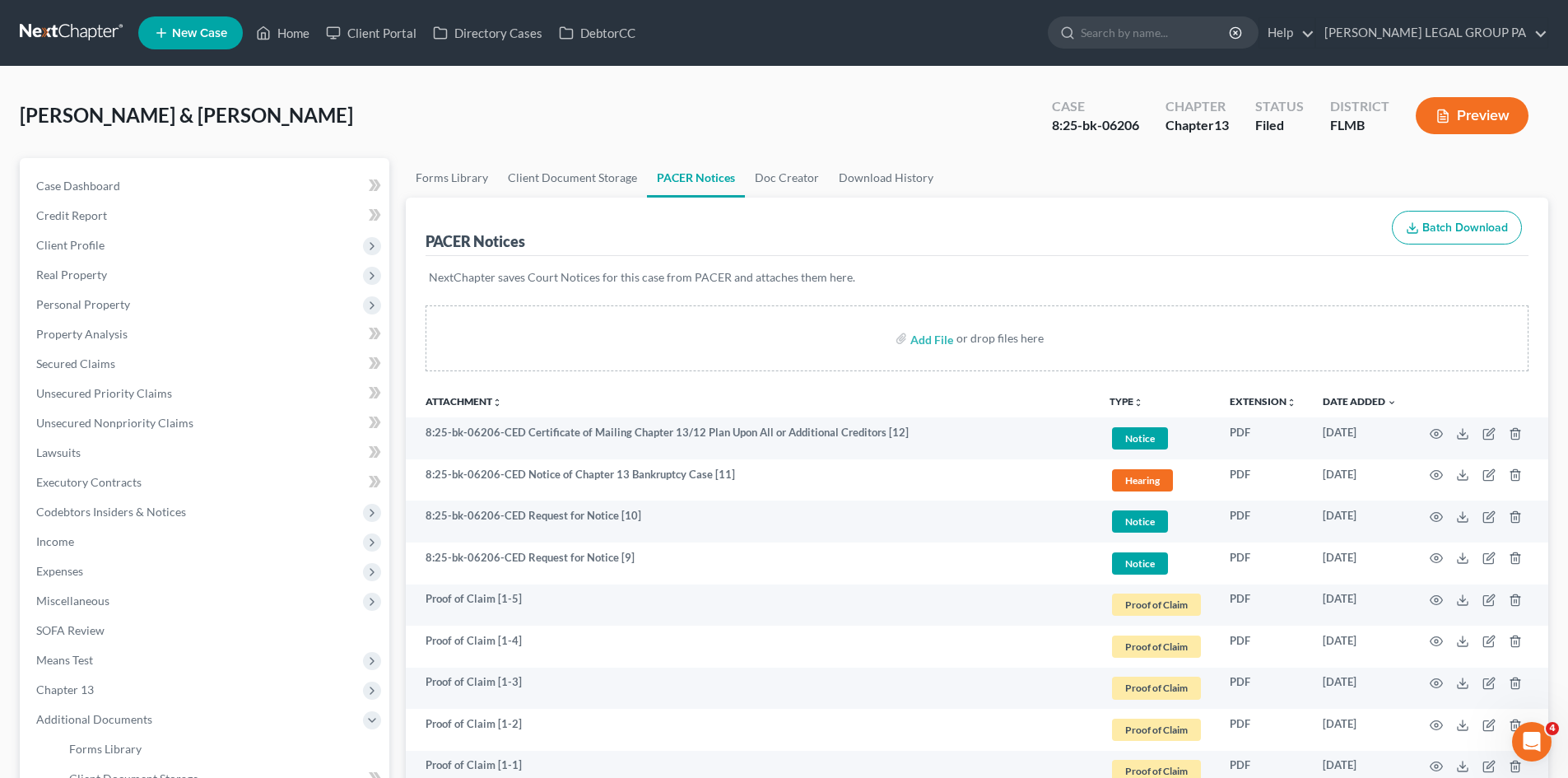
click at [1084, 116] on div "8:25-bk-06206" at bounding box center [1095, 125] width 87 height 19
click at [1085, 116] on div "8:25-bk-06206" at bounding box center [1095, 125] width 87 height 19
copy div "8:25-bk-06206"
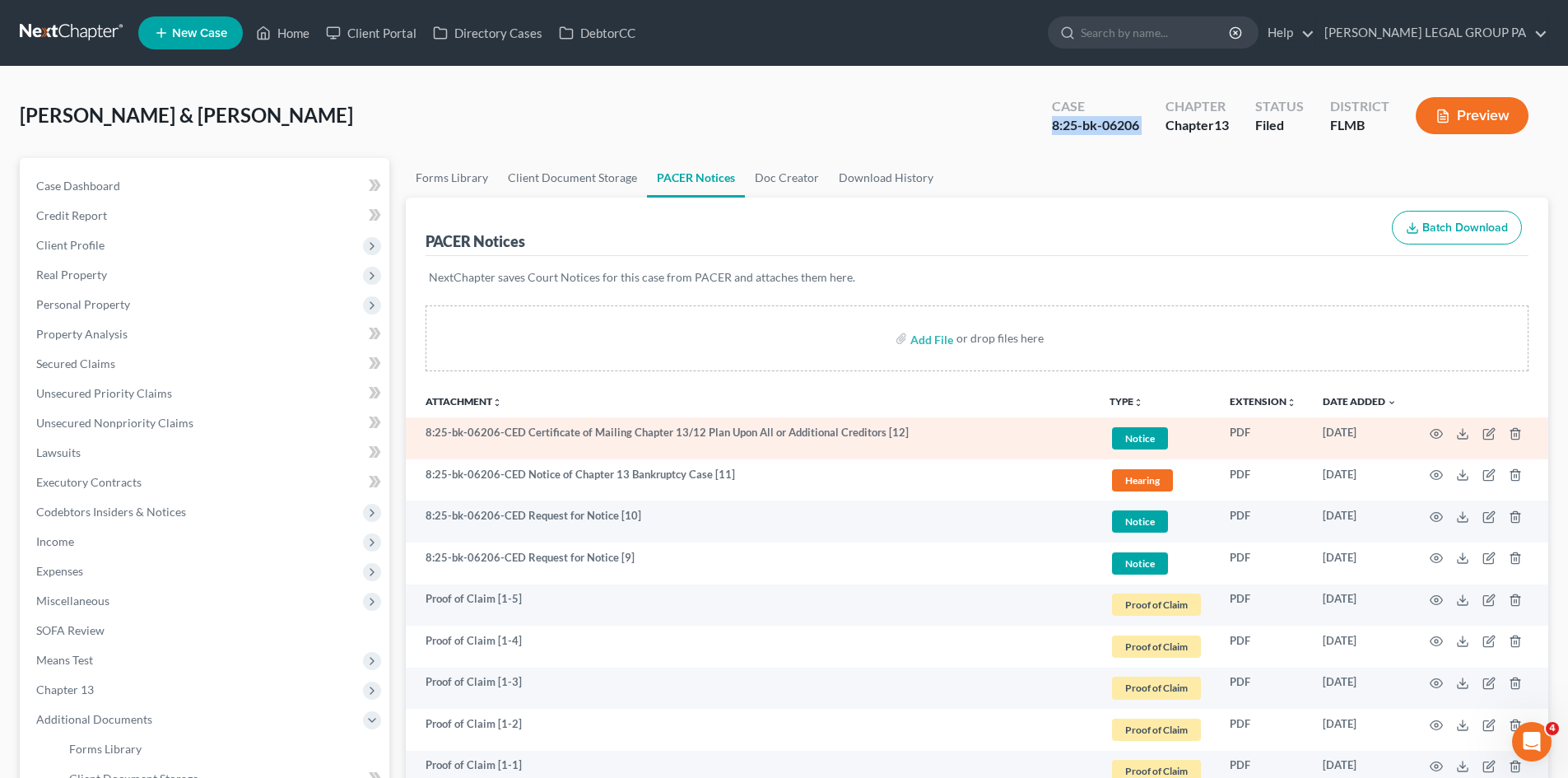
scroll to position [439, 0]
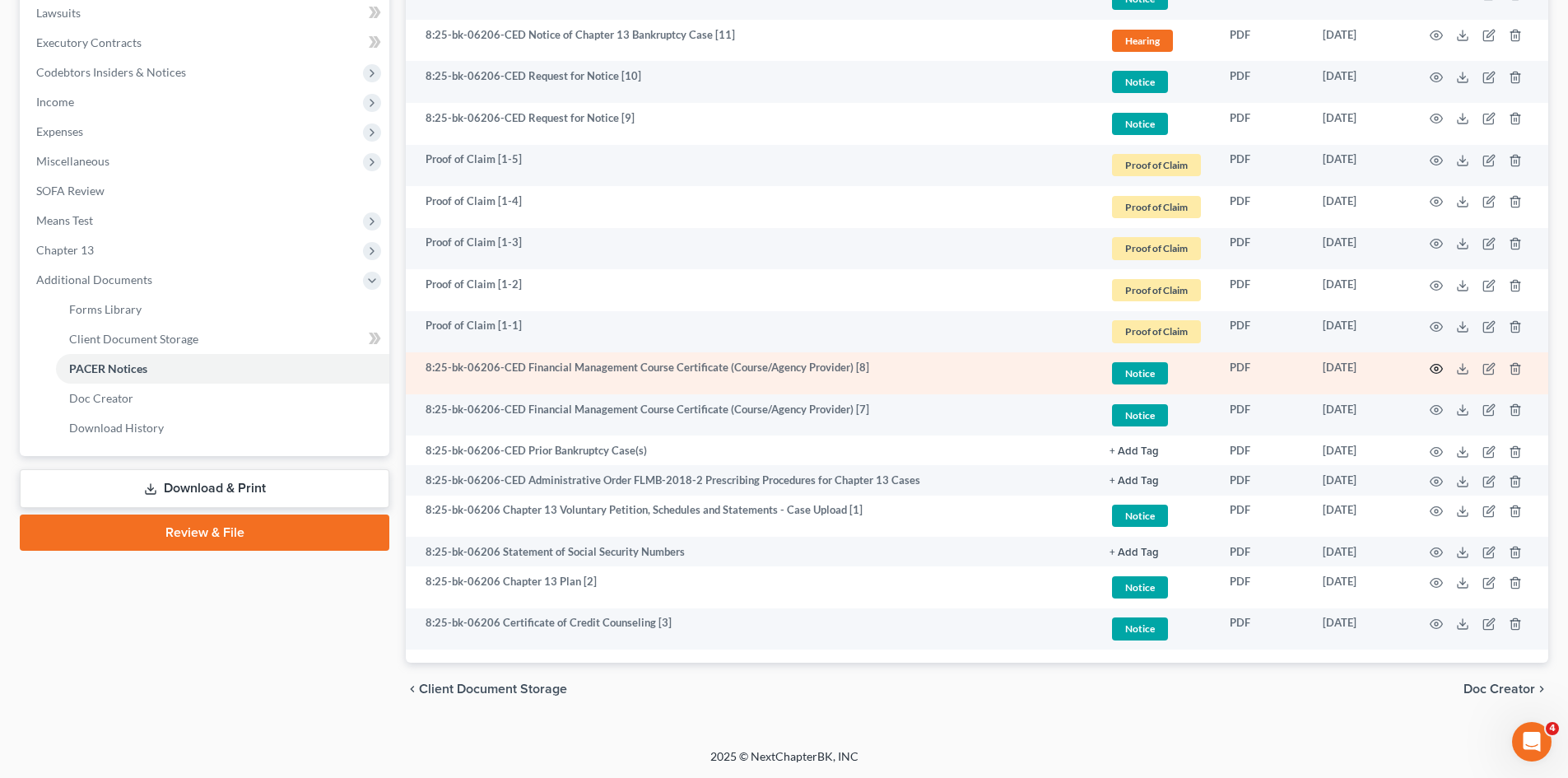
click at [1432, 367] on icon "button" at bounding box center [1437, 369] width 13 height 13
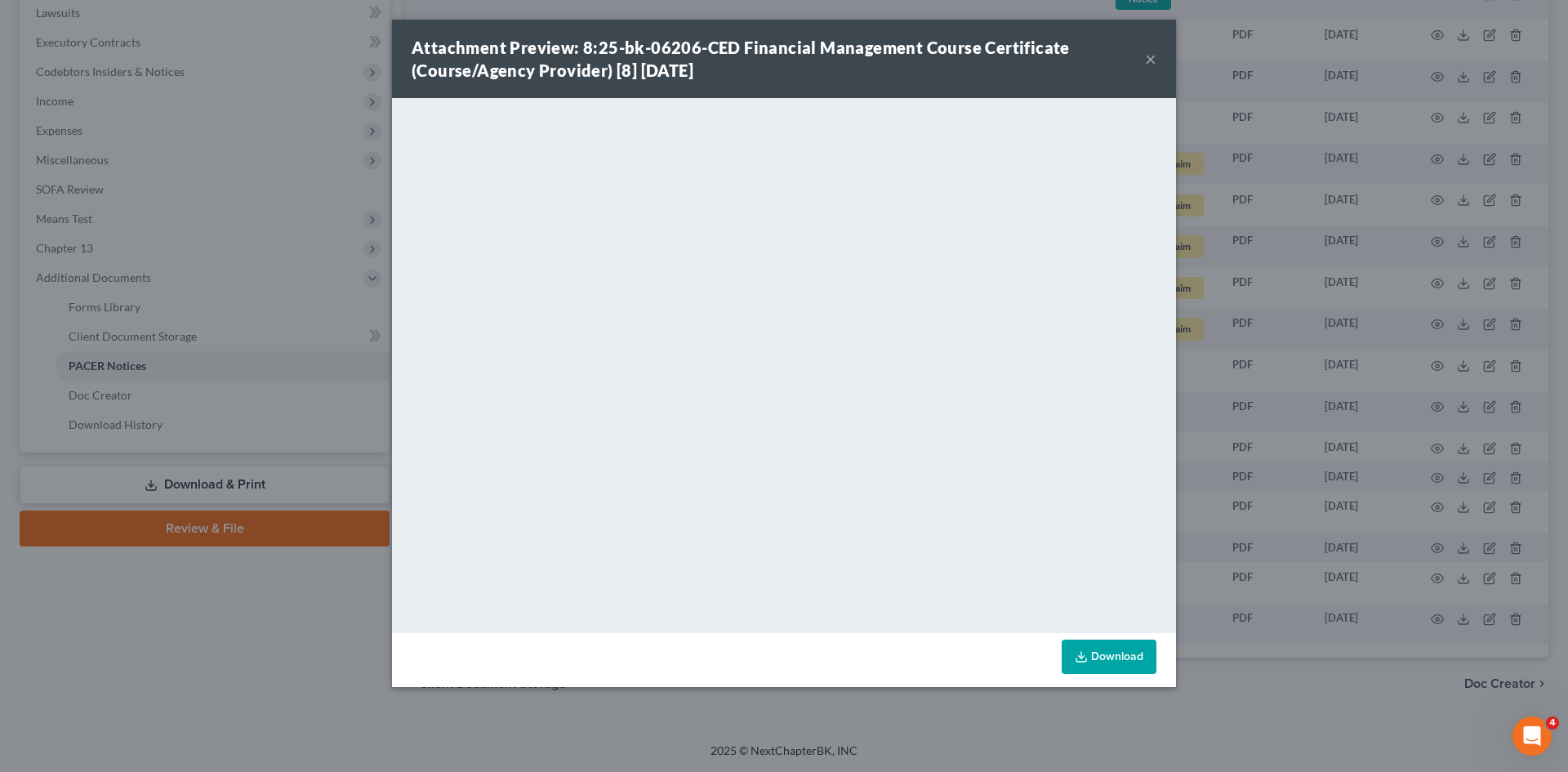
click at [1149, 58] on button "×" at bounding box center [1151, 59] width 12 height 20
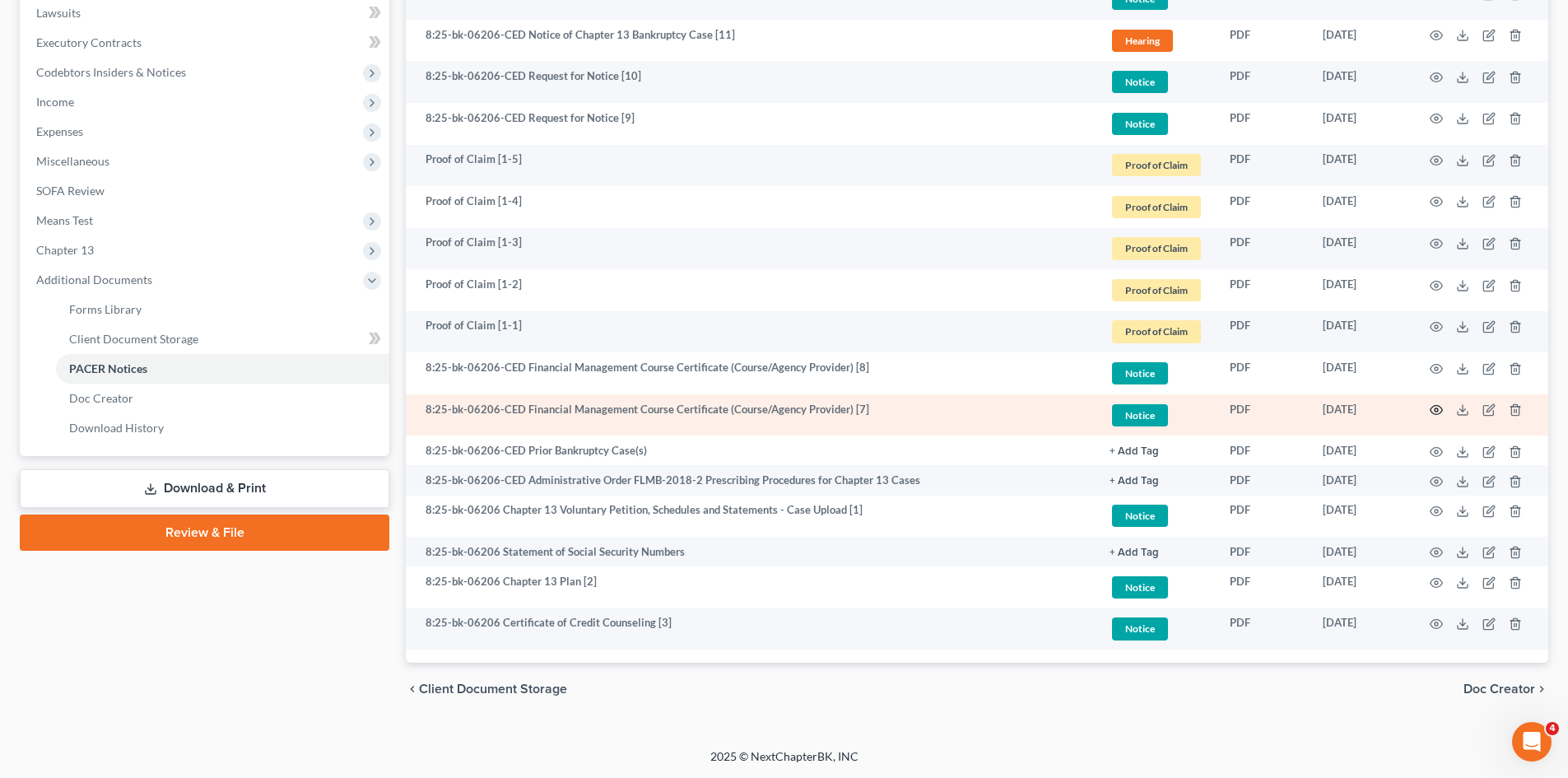
click at [1432, 411] on icon "button" at bounding box center [1437, 410] width 13 height 13
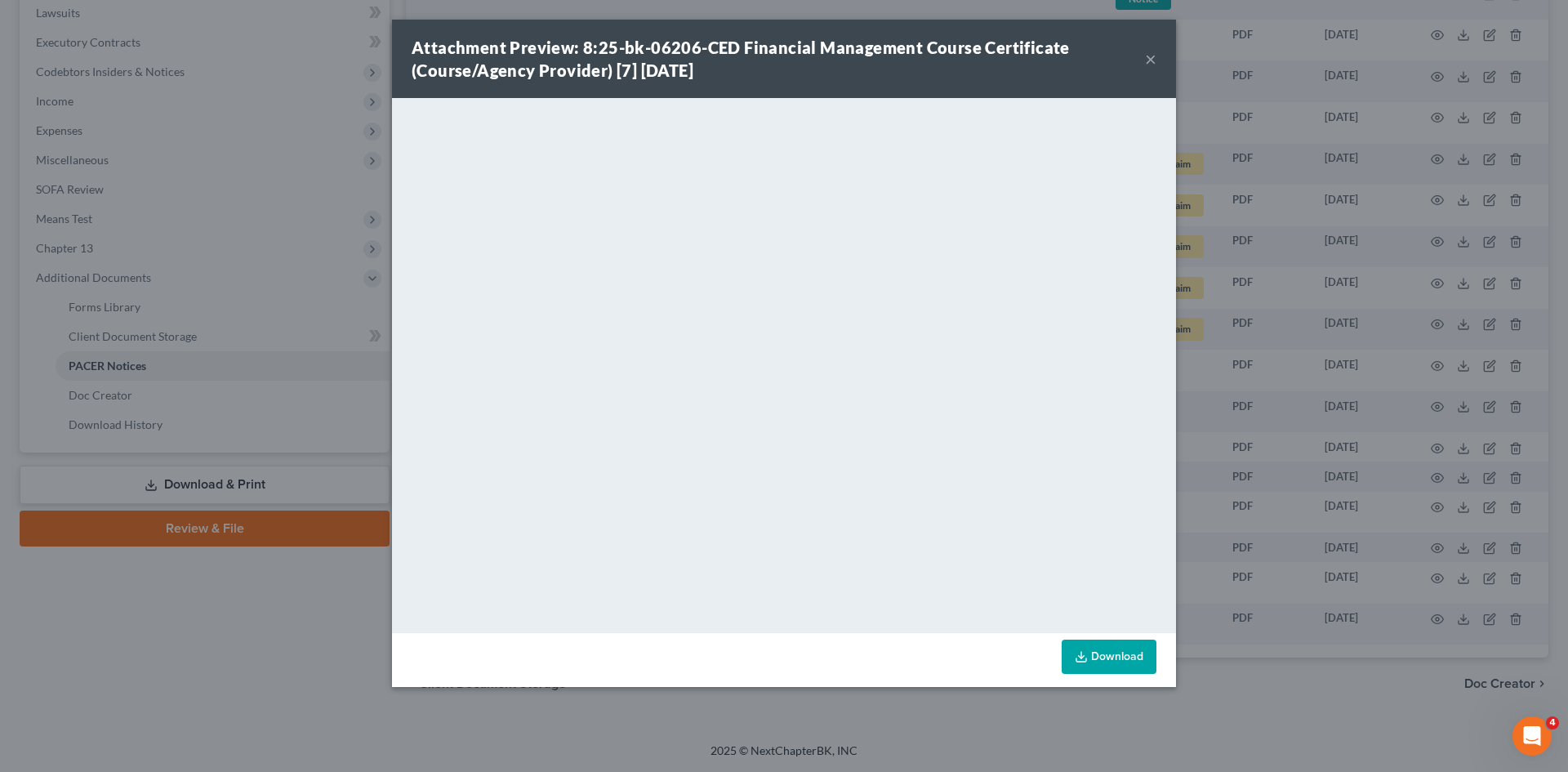
click at [1149, 58] on button "×" at bounding box center [1151, 59] width 12 height 20
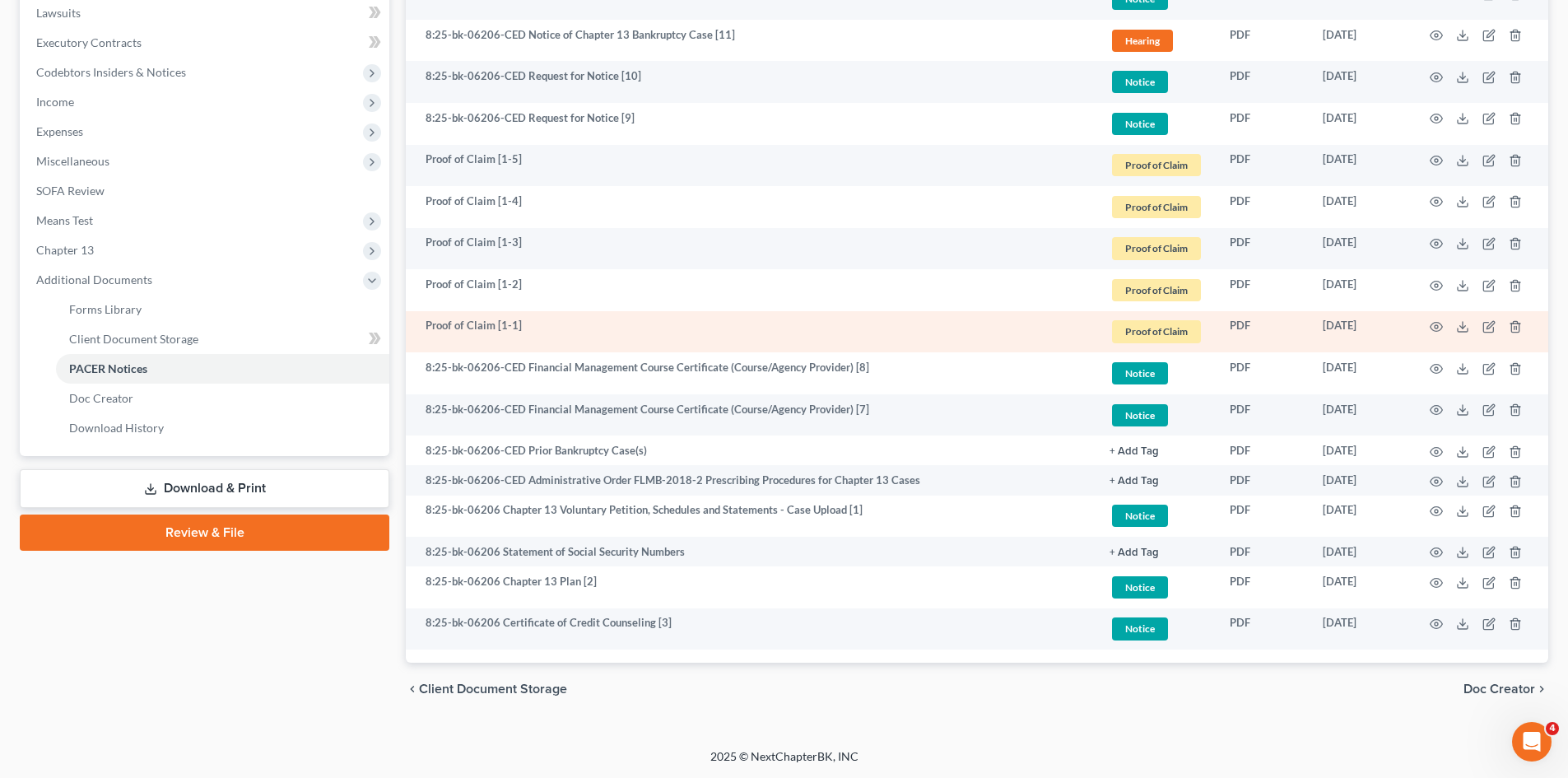
scroll to position [0, 0]
